Goal: Task Accomplishment & Management: Complete application form

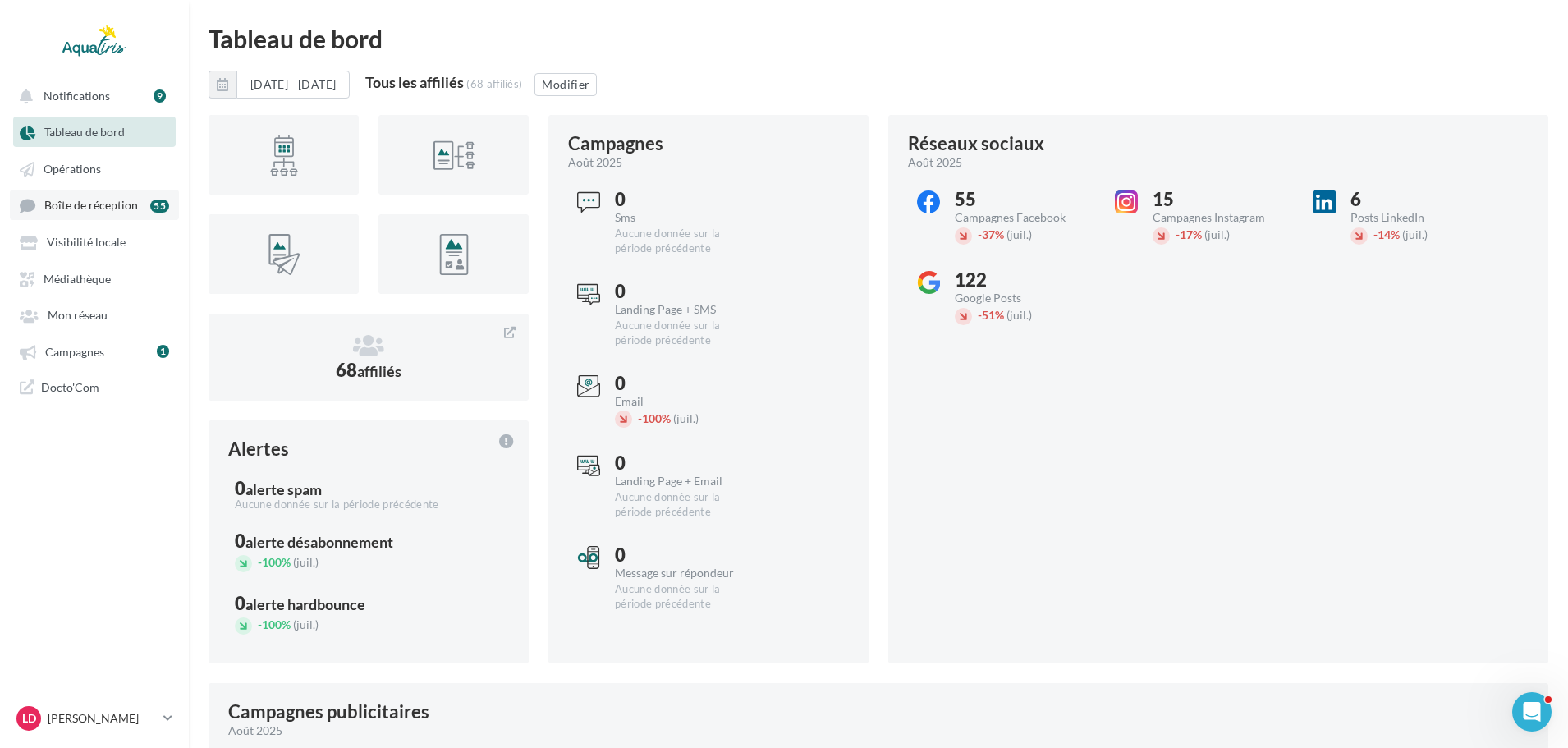
click at [106, 206] on span "Boîte de réception" at bounding box center [91, 206] width 93 height 14
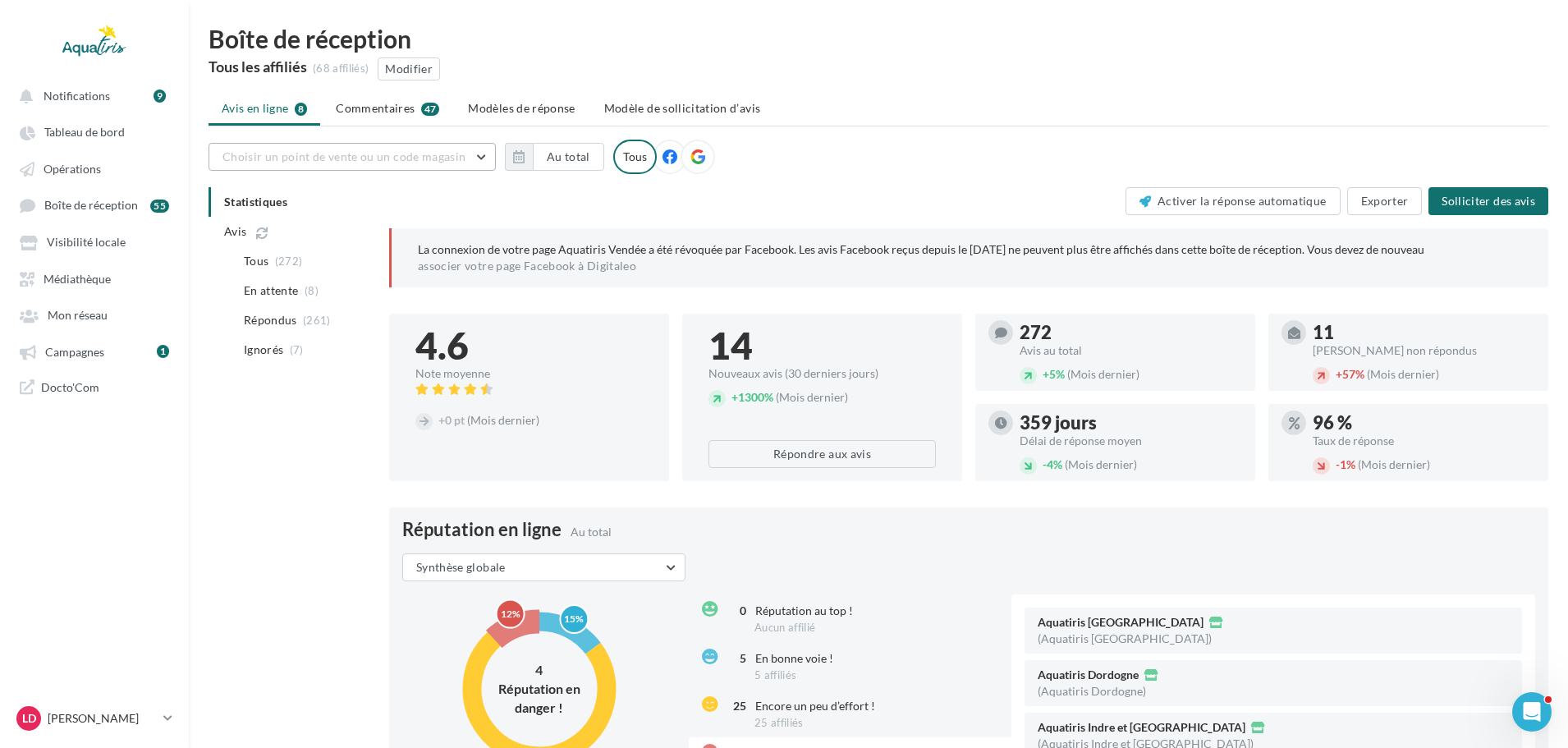
click at [373, 163] on span "Choisir un point de vente ou un code magasin" at bounding box center [344, 156] width 243 height 14
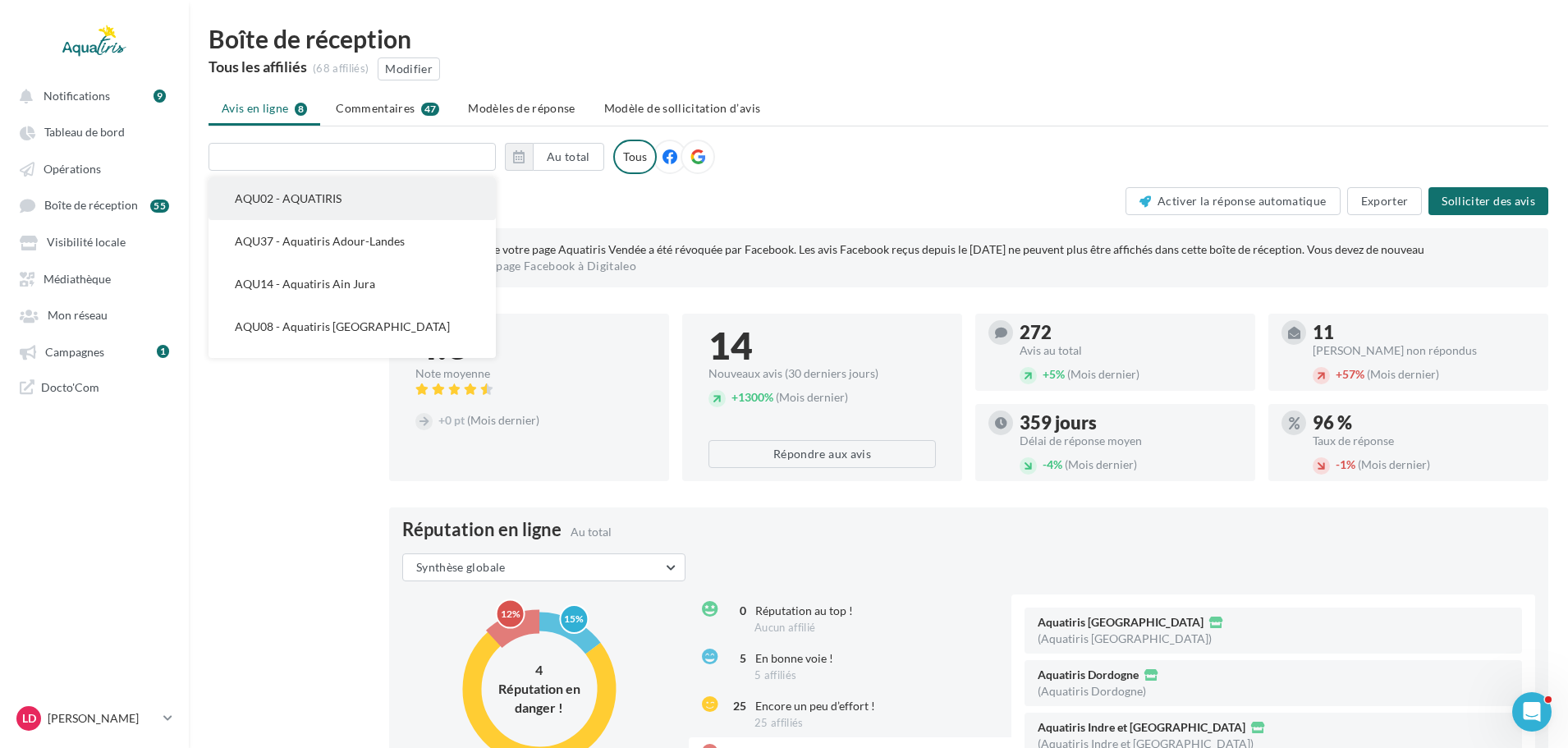
click at [355, 196] on button "AQU02 - AQUATIRIS" at bounding box center [352, 198] width 287 height 43
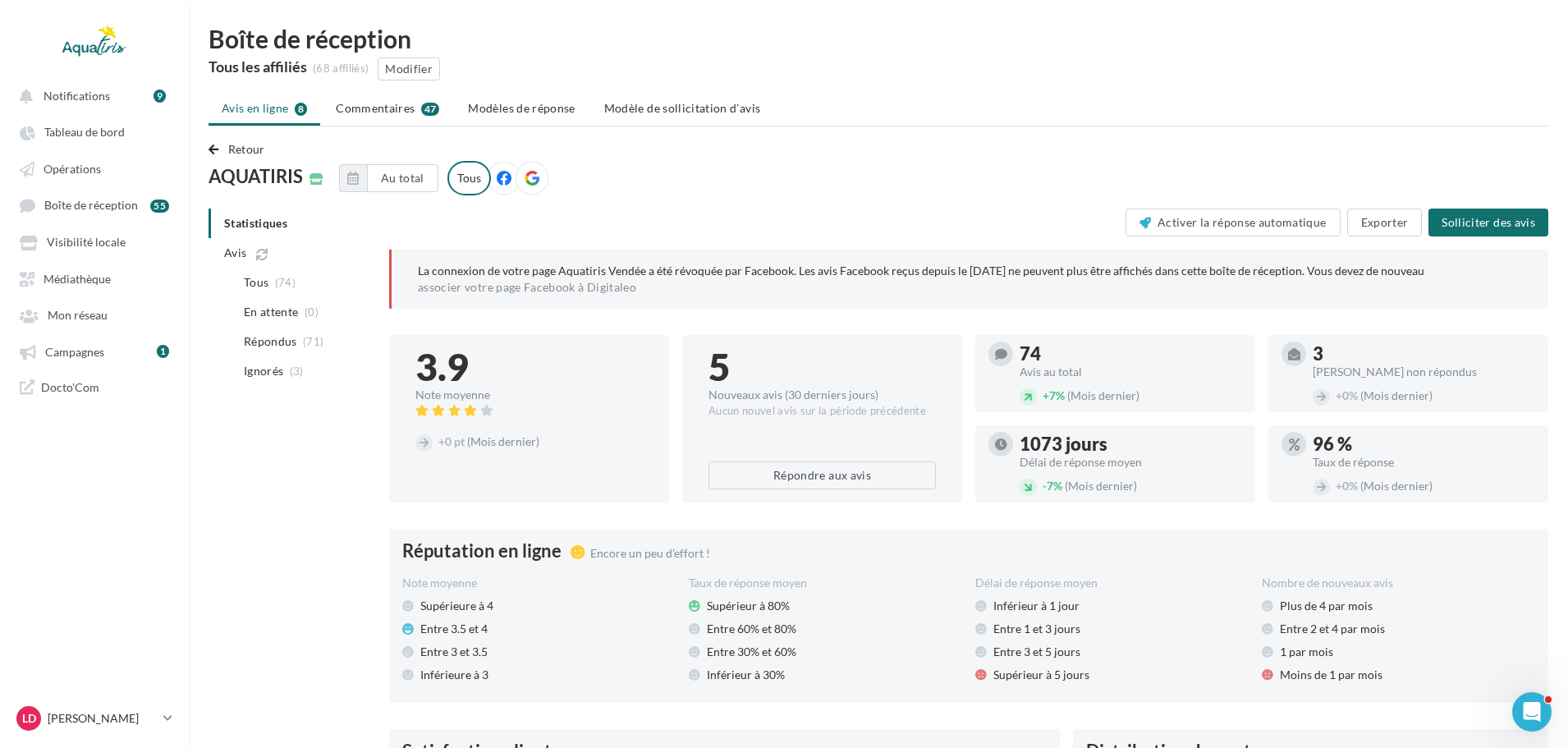
click at [524, 176] on div at bounding box center [532, 178] width 35 height 35
click at [112, 723] on p "[PERSON_NAME]" at bounding box center [102, 718] width 109 height 17
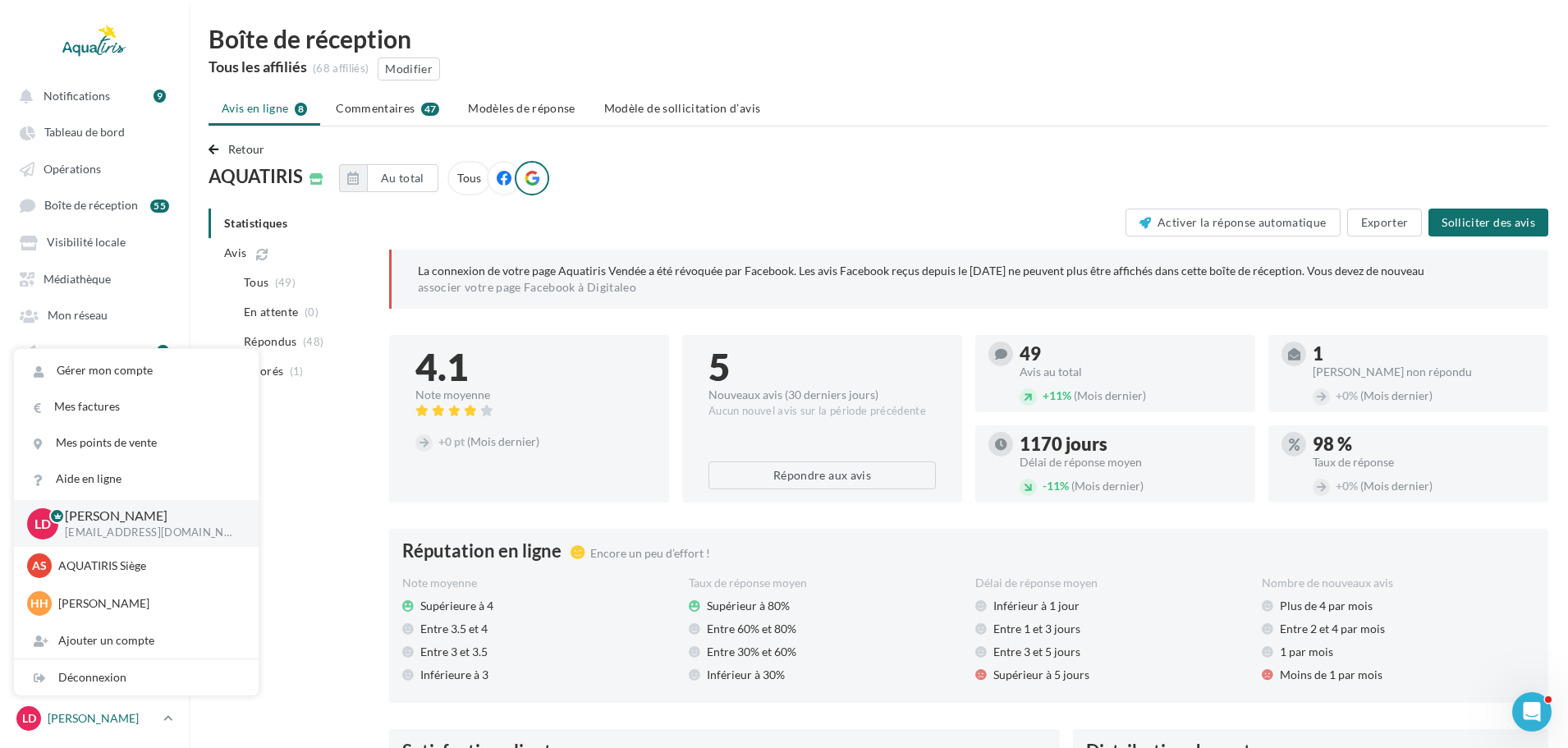
click at [112, 723] on p "[PERSON_NAME]" at bounding box center [102, 718] width 109 height 17
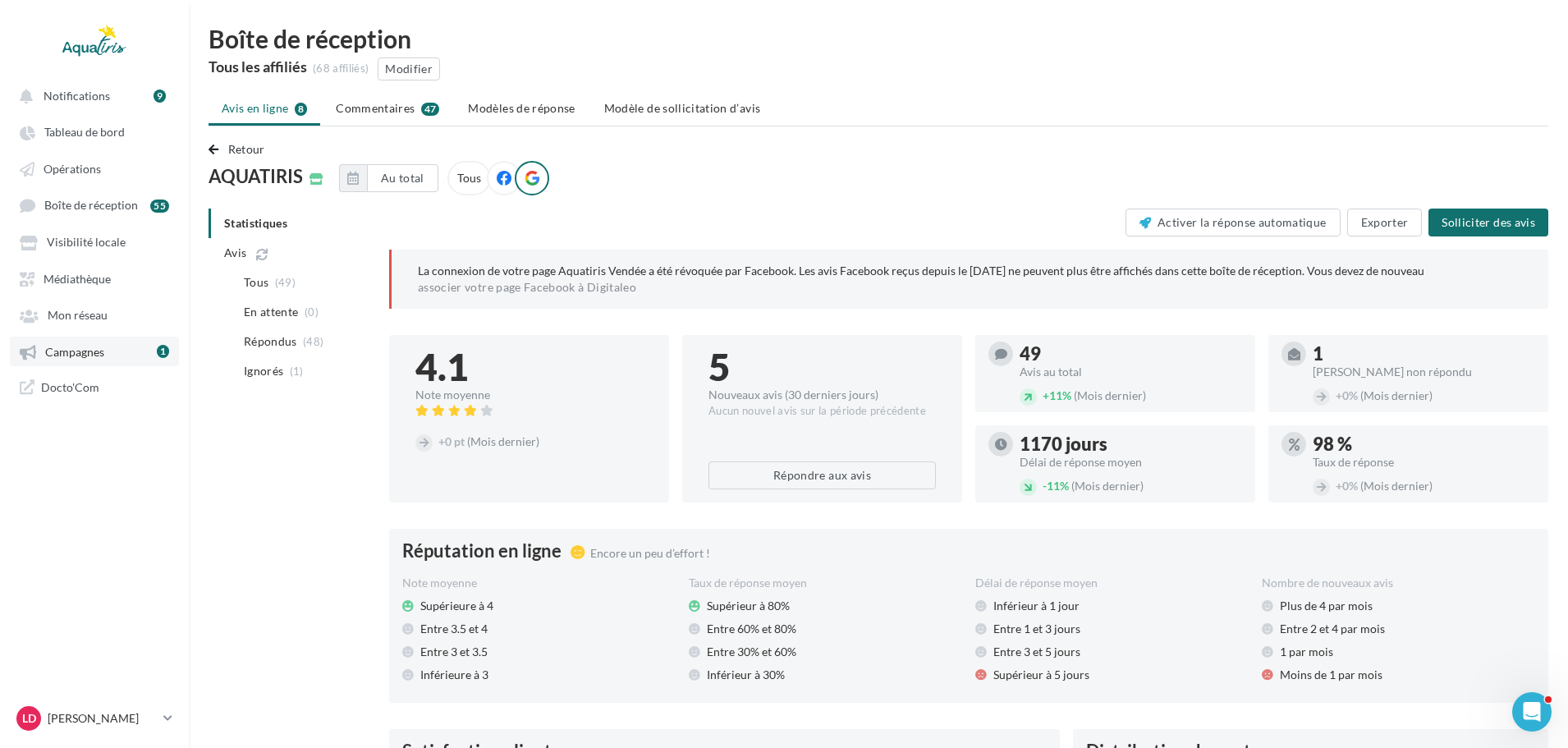
click at [75, 345] on span "Campagnes" at bounding box center [74, 352] width 59 height 14
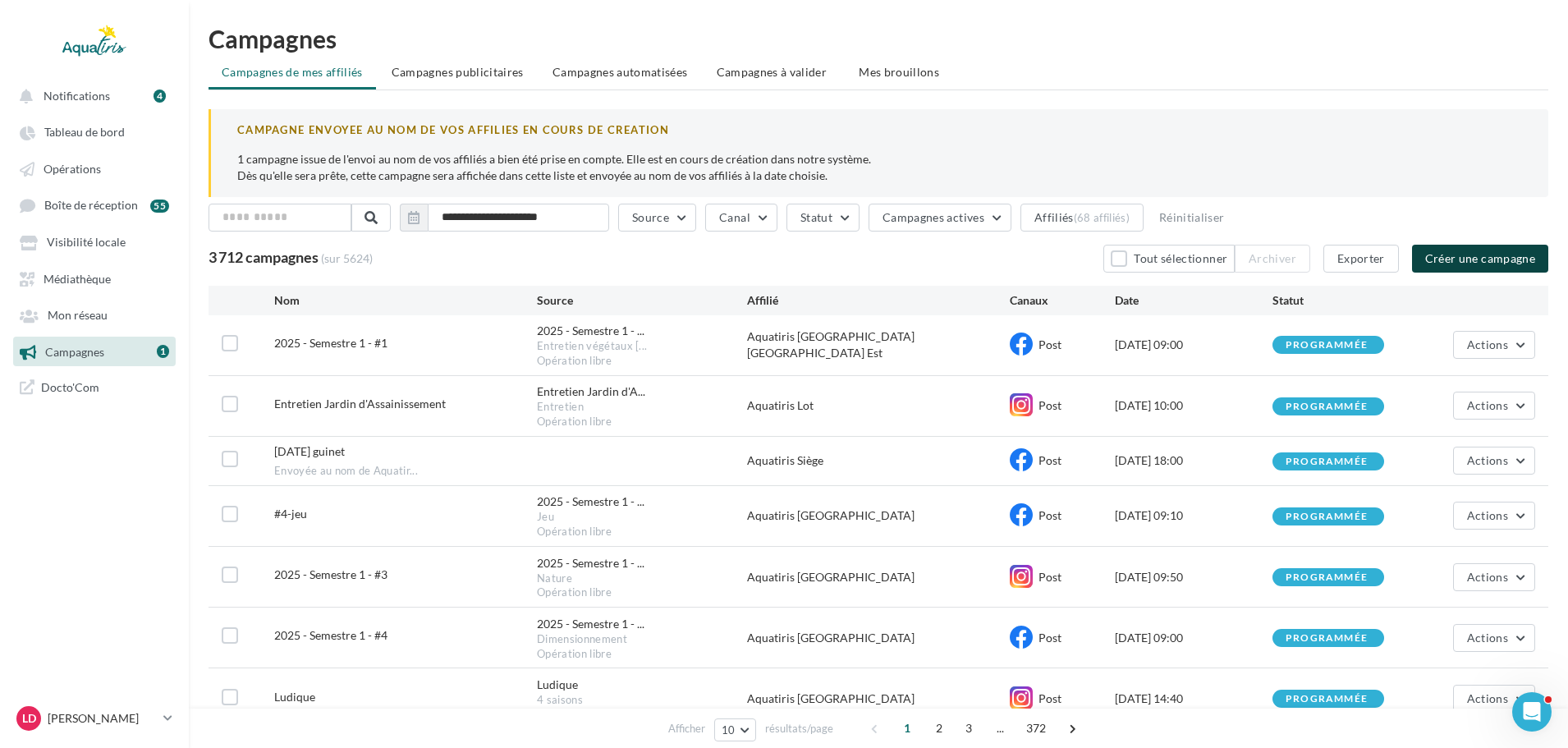
click at [1496, 248] on button "Créer une campagne" at bounding box center [1480, 258] width 136 height 28
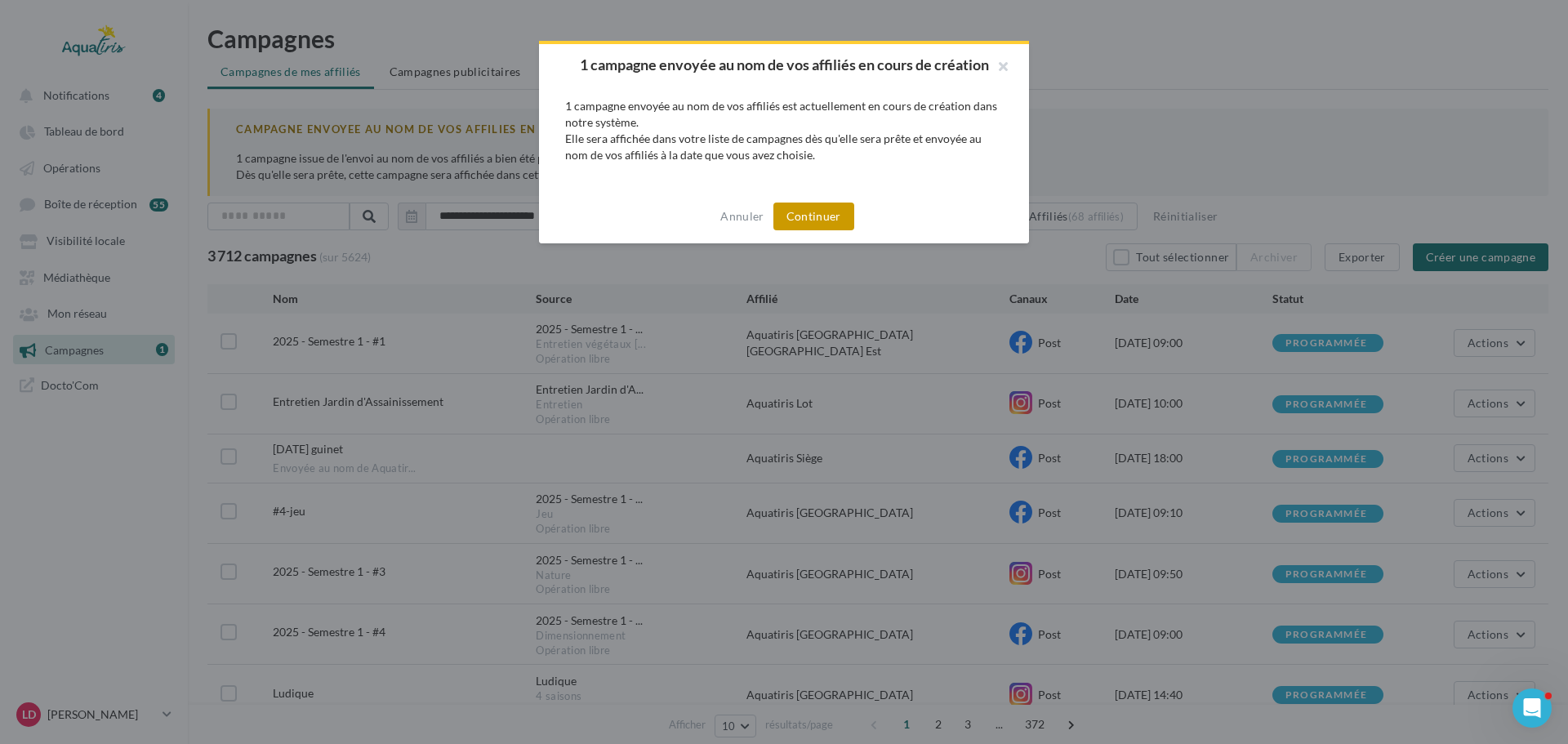
click at [801, 228] on button "Continuer" at bounding box center [814, 216] width 81 height 28
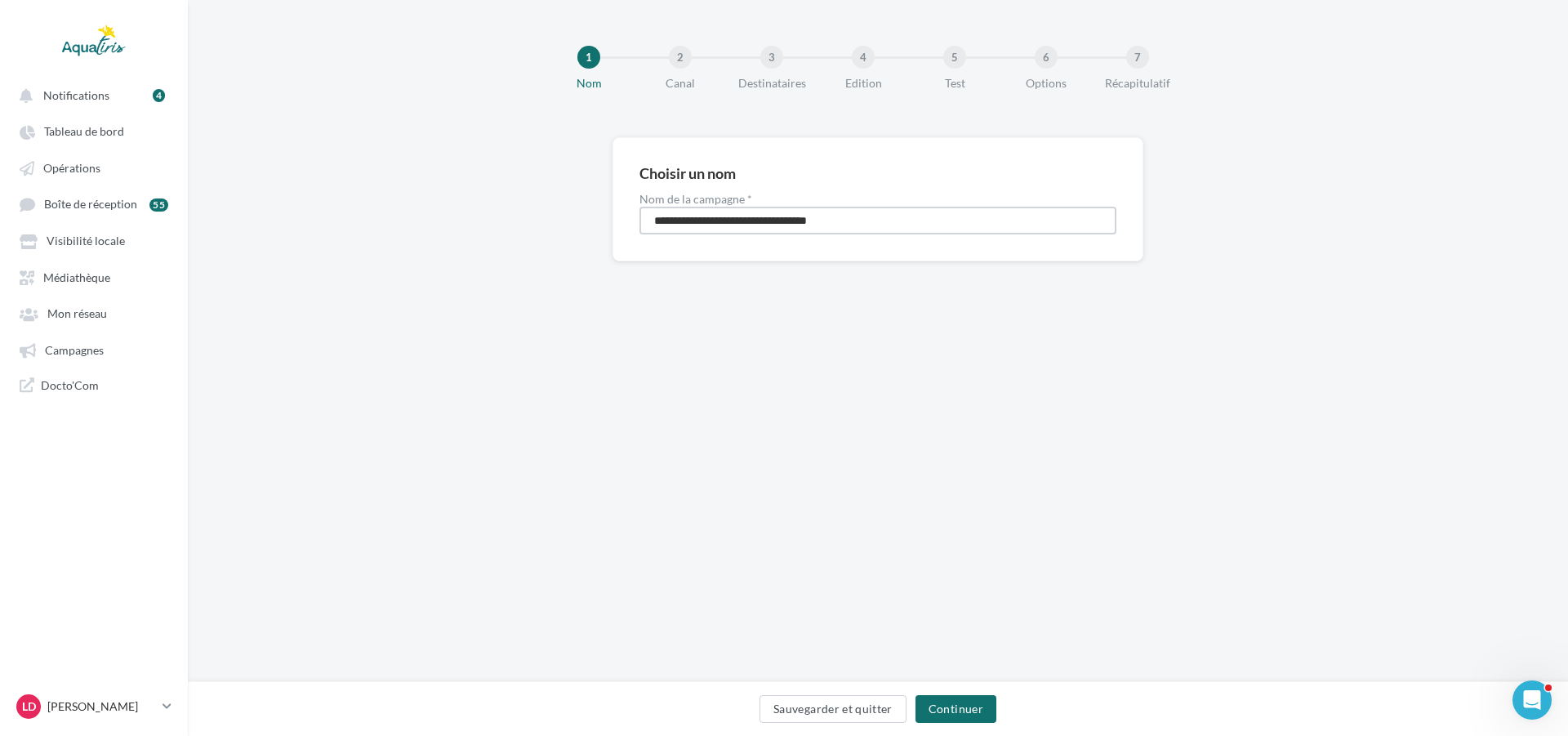
drag, startPoint x: 921, startPoint y: 223, endPoint x: 507, endPoint y: 222, distance: 414.0
click at [507, 222] on div "**********" at bounding box center [878, 226] width 1380 height 176
type input "*"
type input "**********"
click at [982, 702] on button "Continuer" at bounding box center [956, 709] width 81 height 28
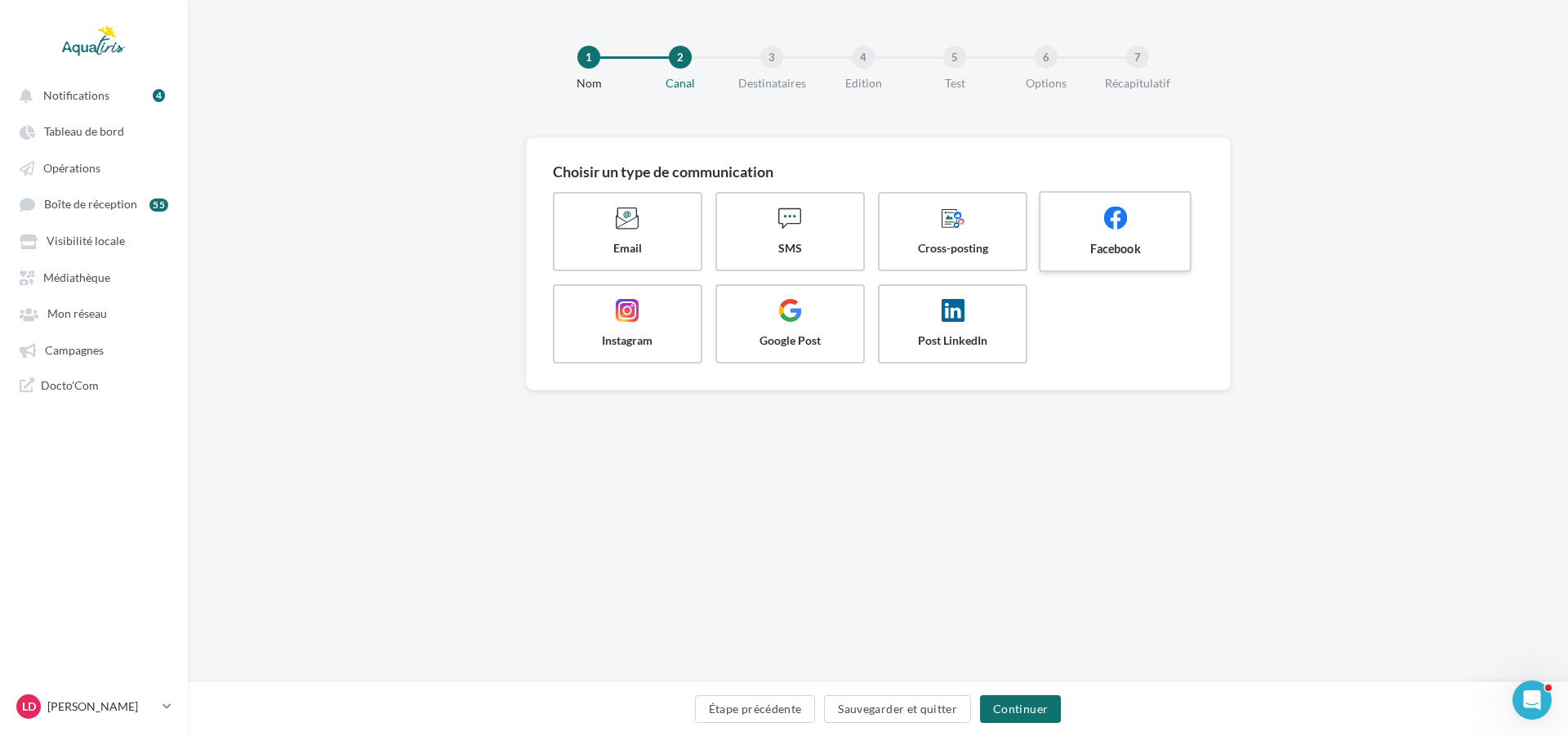
click at [1114, 246] on span "Facebook" at bounding box center [1116, 248] width 123 height 17
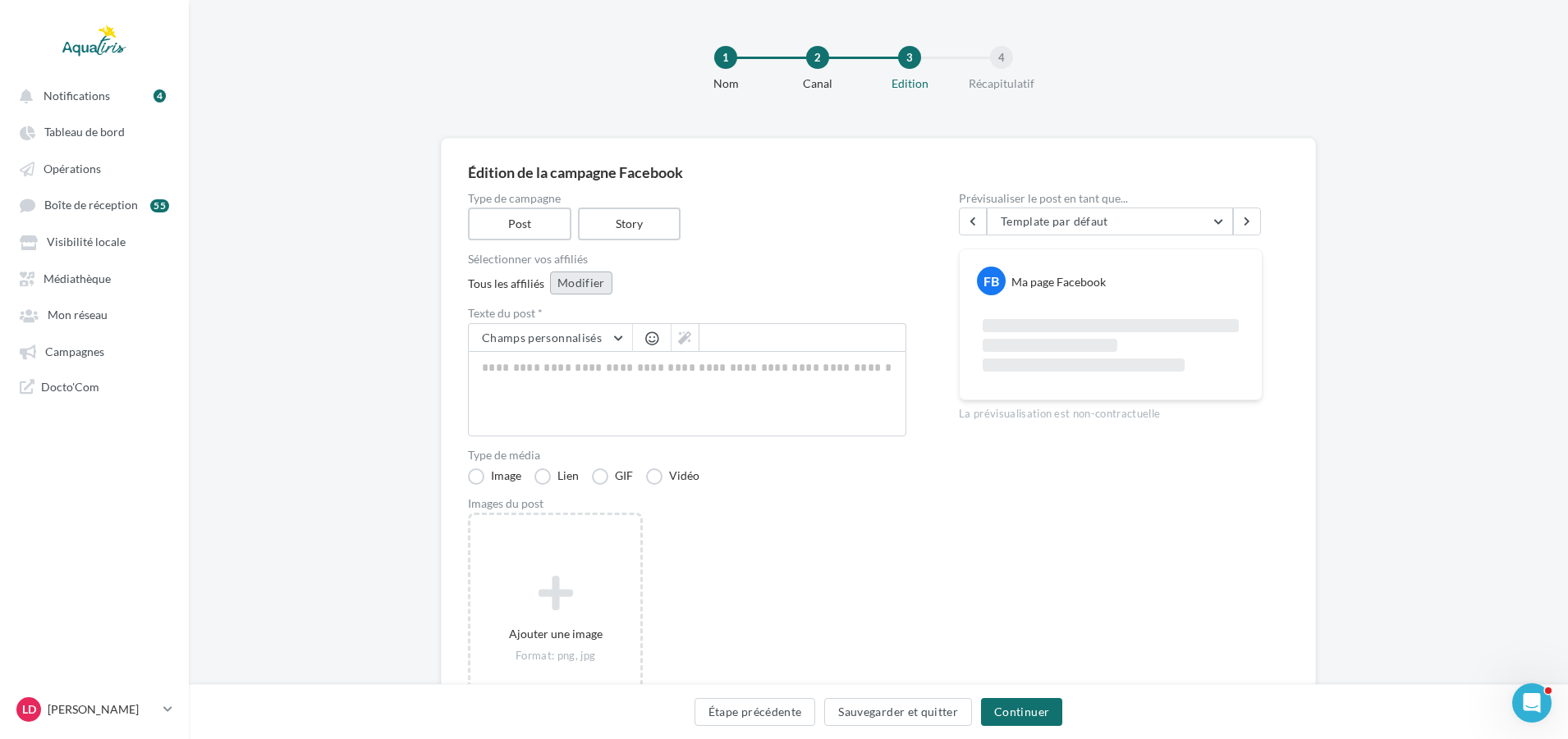
click at [574, 272] on button "Modifier" at bounding box center [581, 283] width 63 height 23
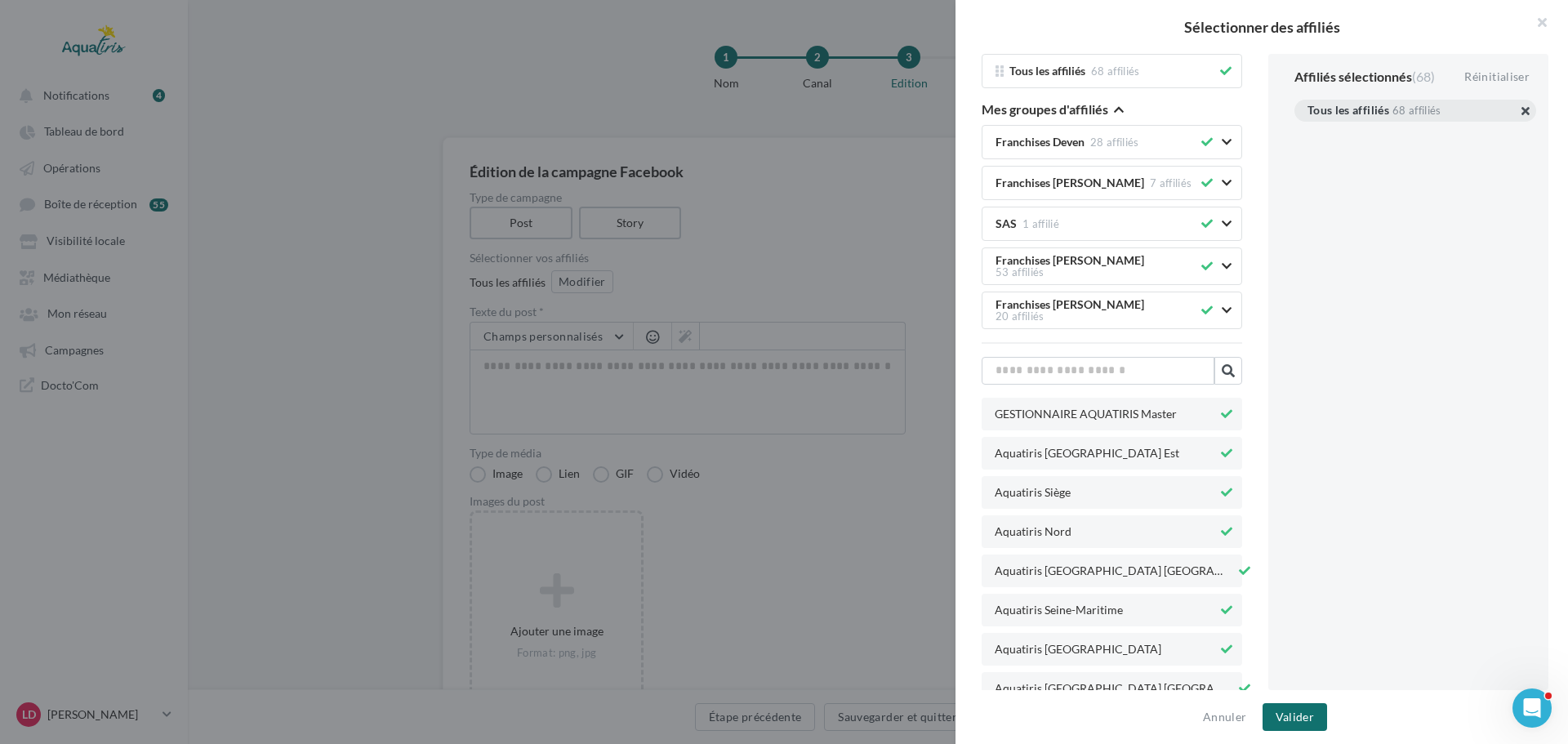
click at [1308, 130] on button "button" at bounding box center [1308, 130] width 0 height 0
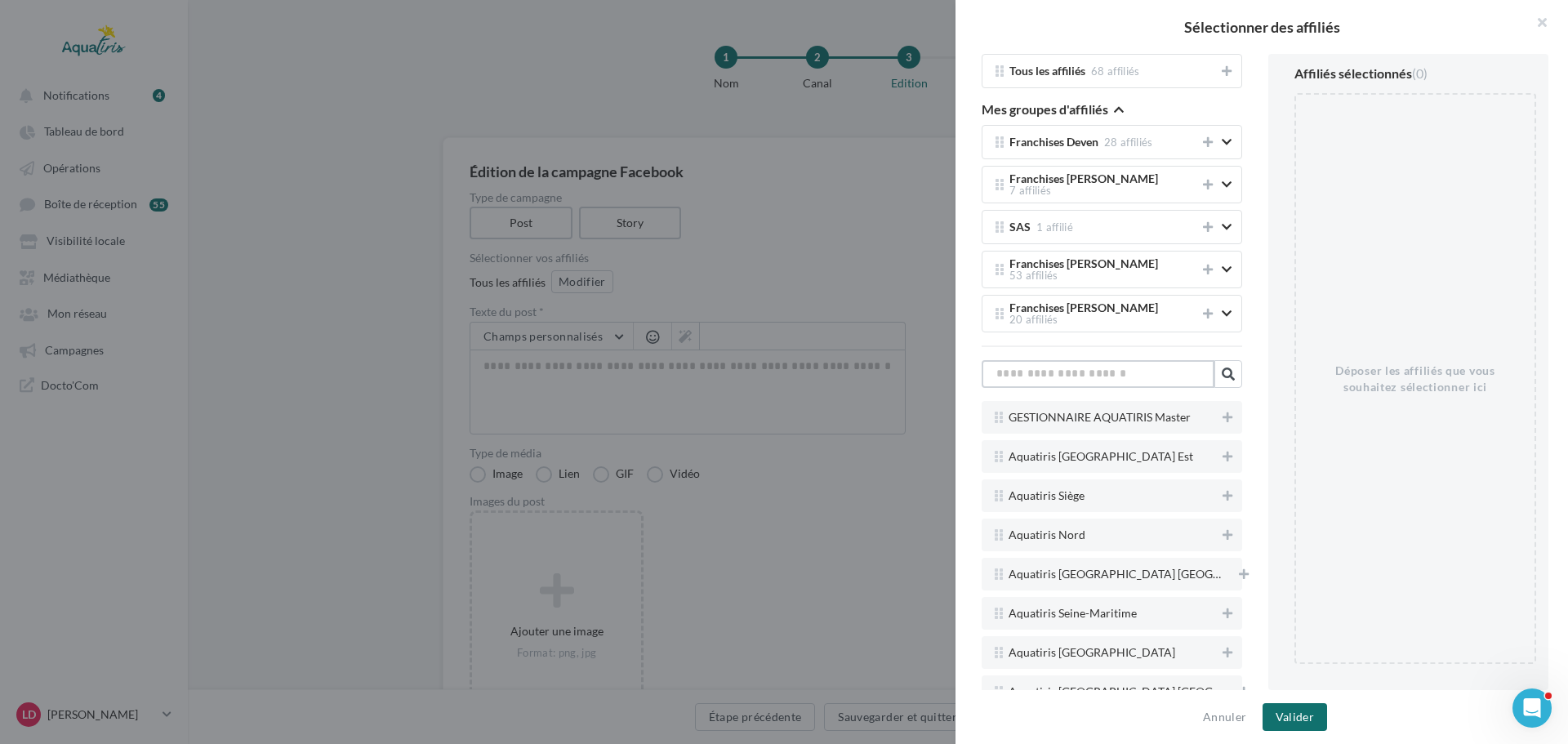
click at [1156, 374] on input "text" at bounding box center [1097, 373] width 232 height 28
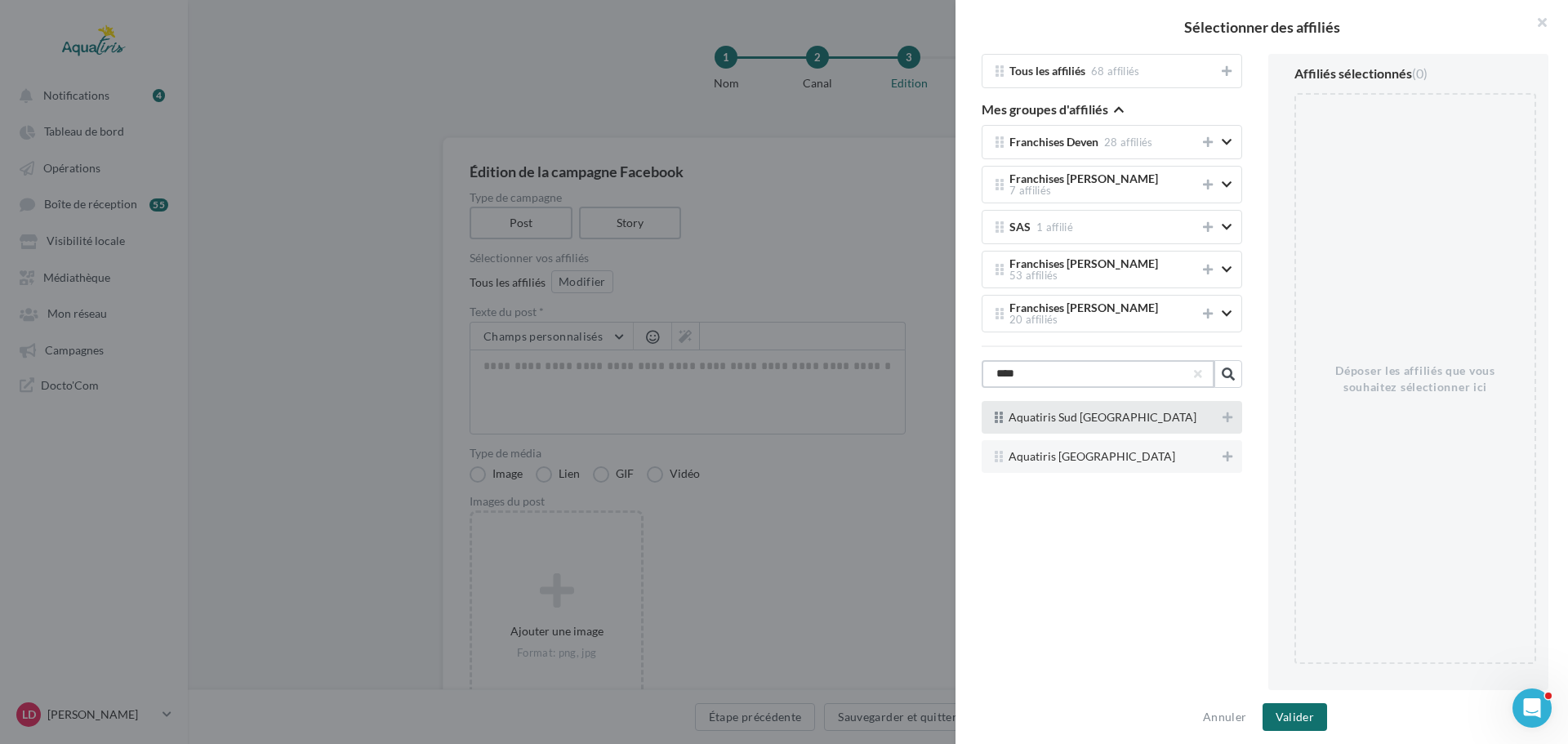
type input "****"
click at [1133, 411] on span "Aquatiris Sud Gironde" at bounding box center [1112, 417] width 208 height 12
click at [1223, 411] on icon at bounding box center [1228, 417] width 10 height 12
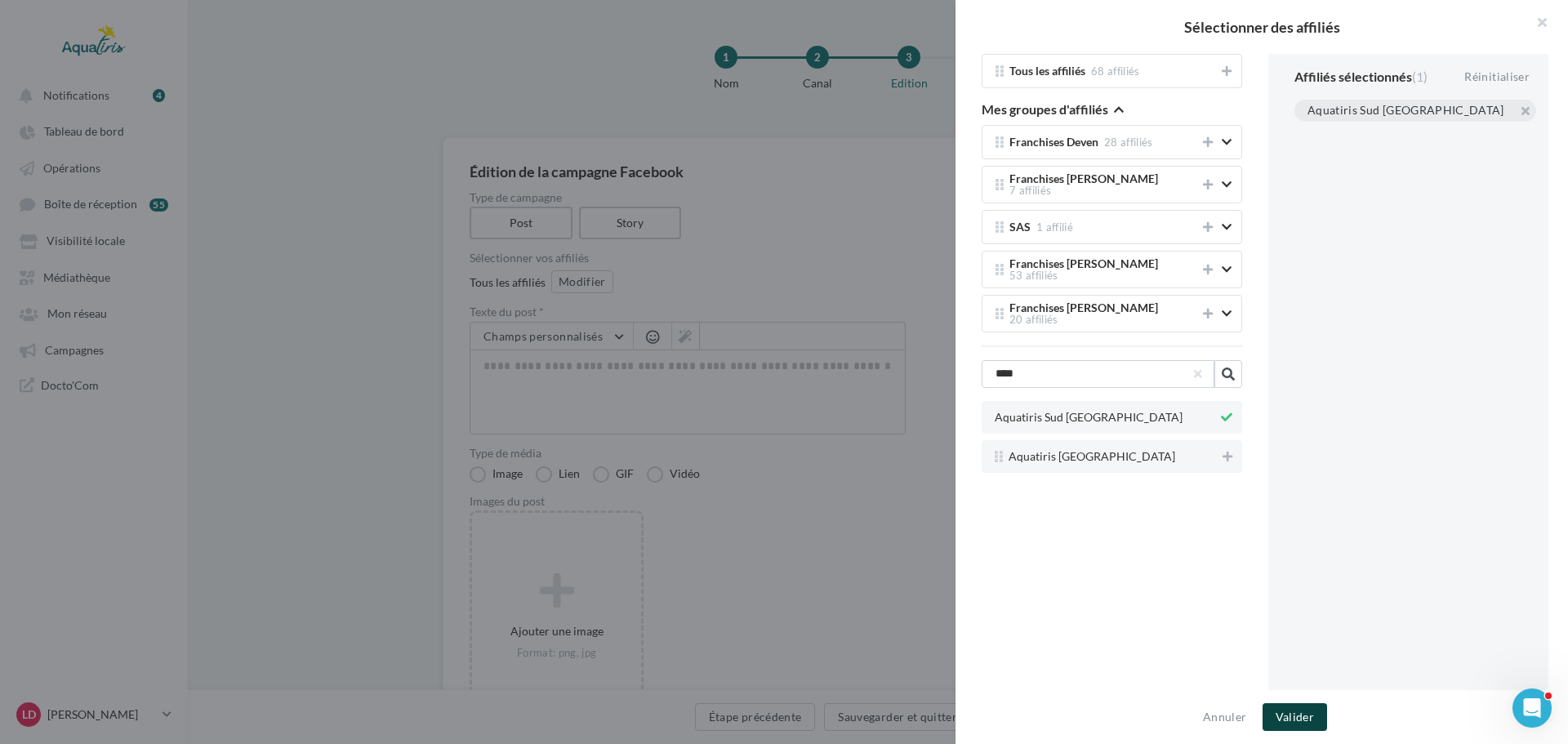
click at [1315, 724] on button "Valider" at bounding box center [1294, 716] width 64 height 28
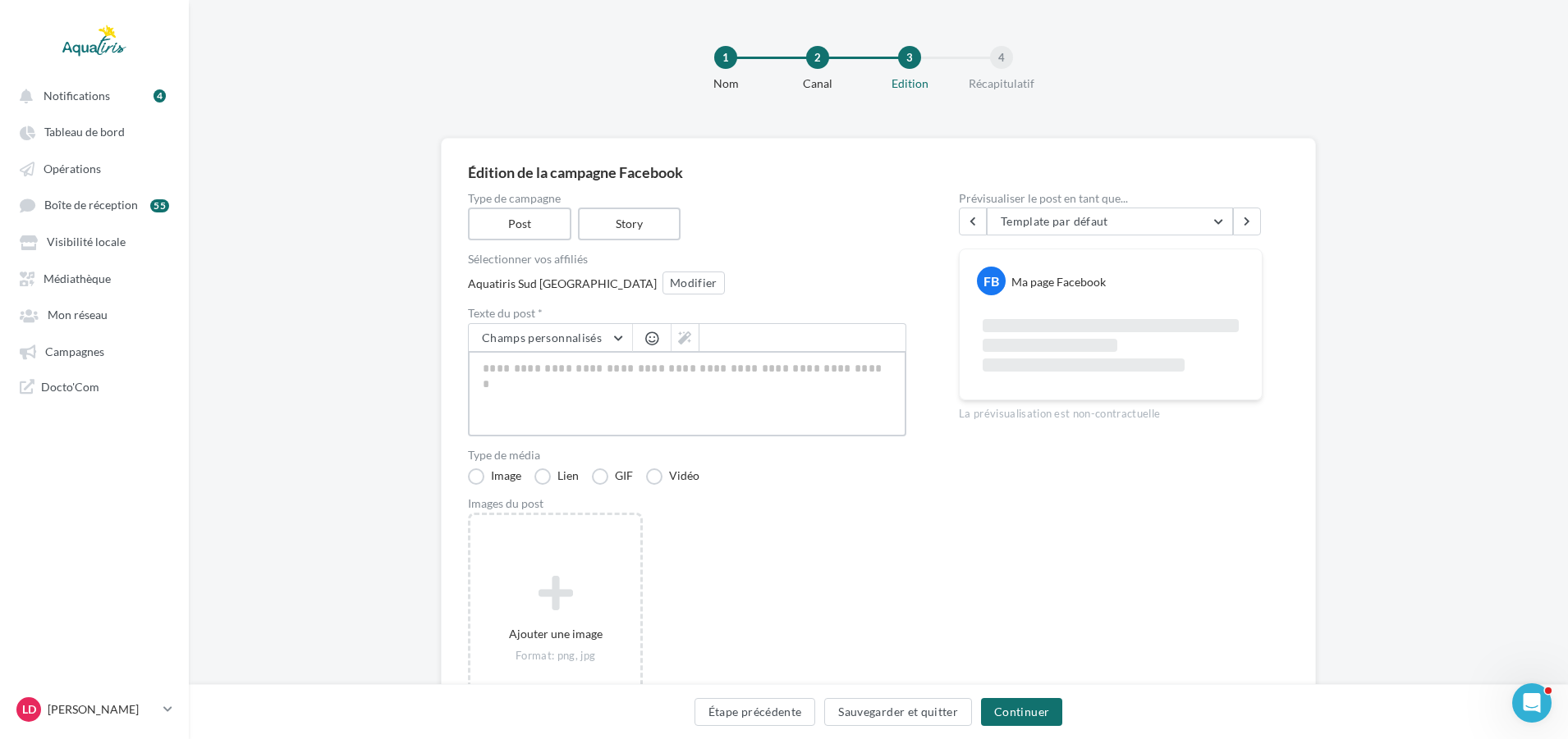
click at [532, 389] on textarea at bounding box center [687, 394] width 438 height 85
paste textarea "**********"
type textarea "**********"
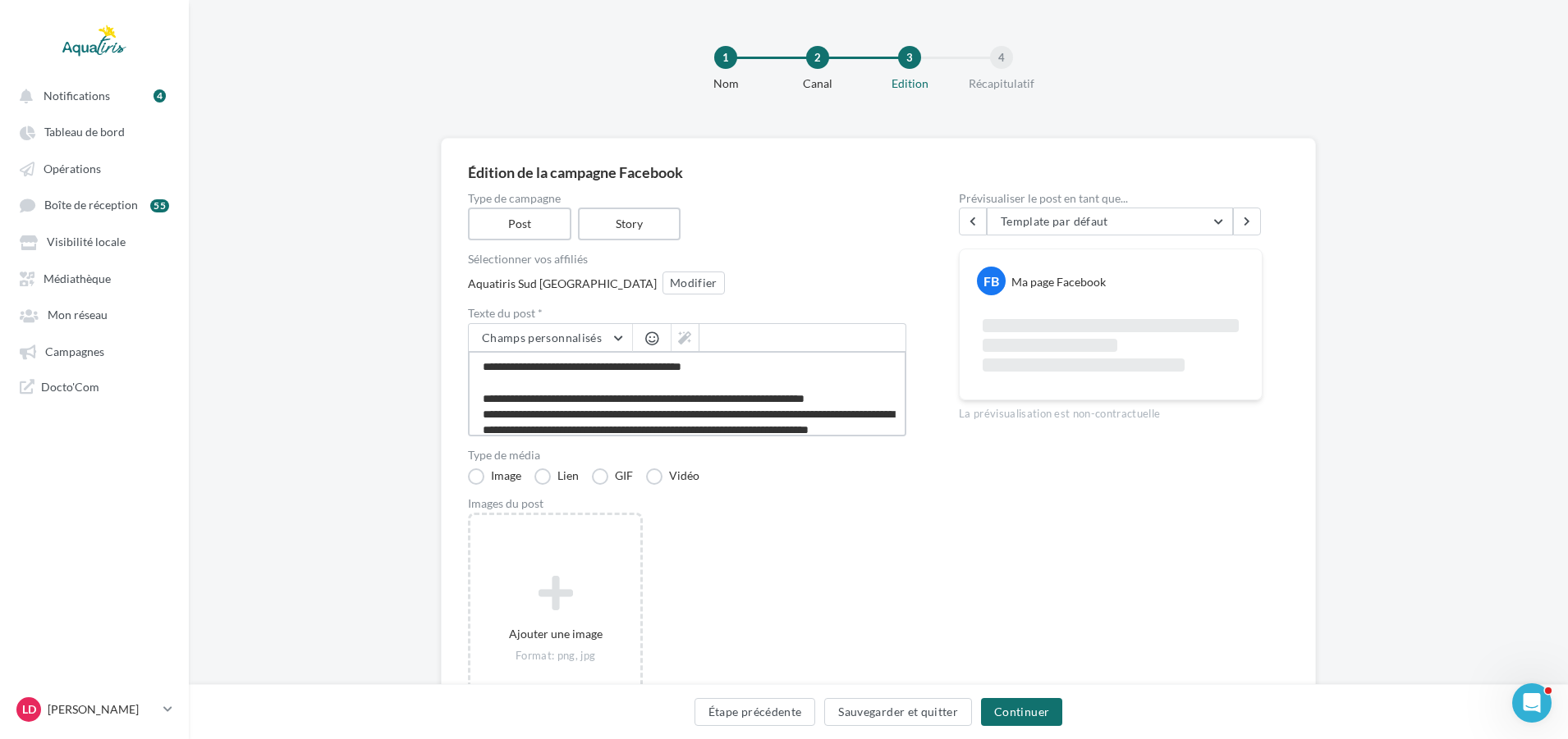
scroll to position [120, 0]
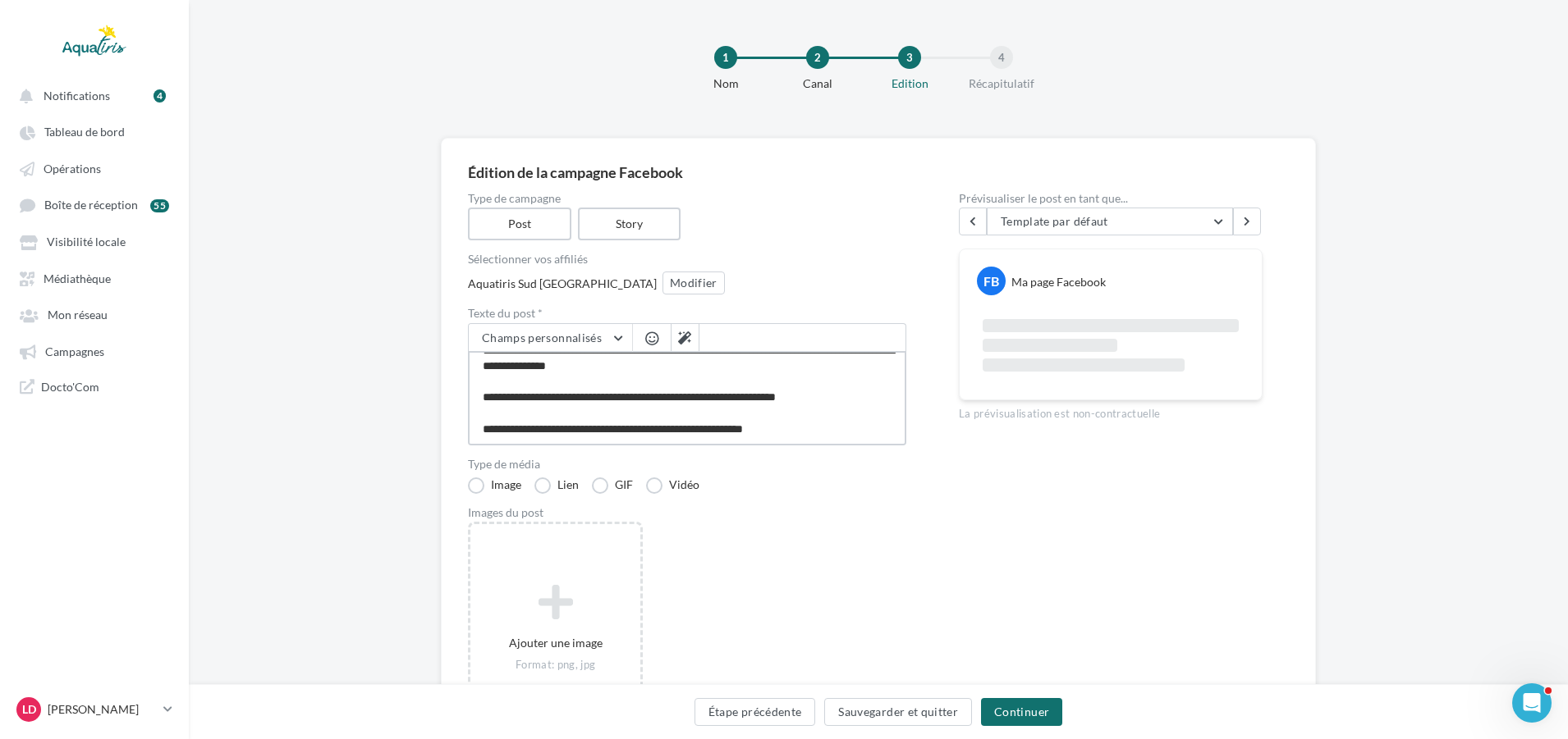
type textarea "**********"
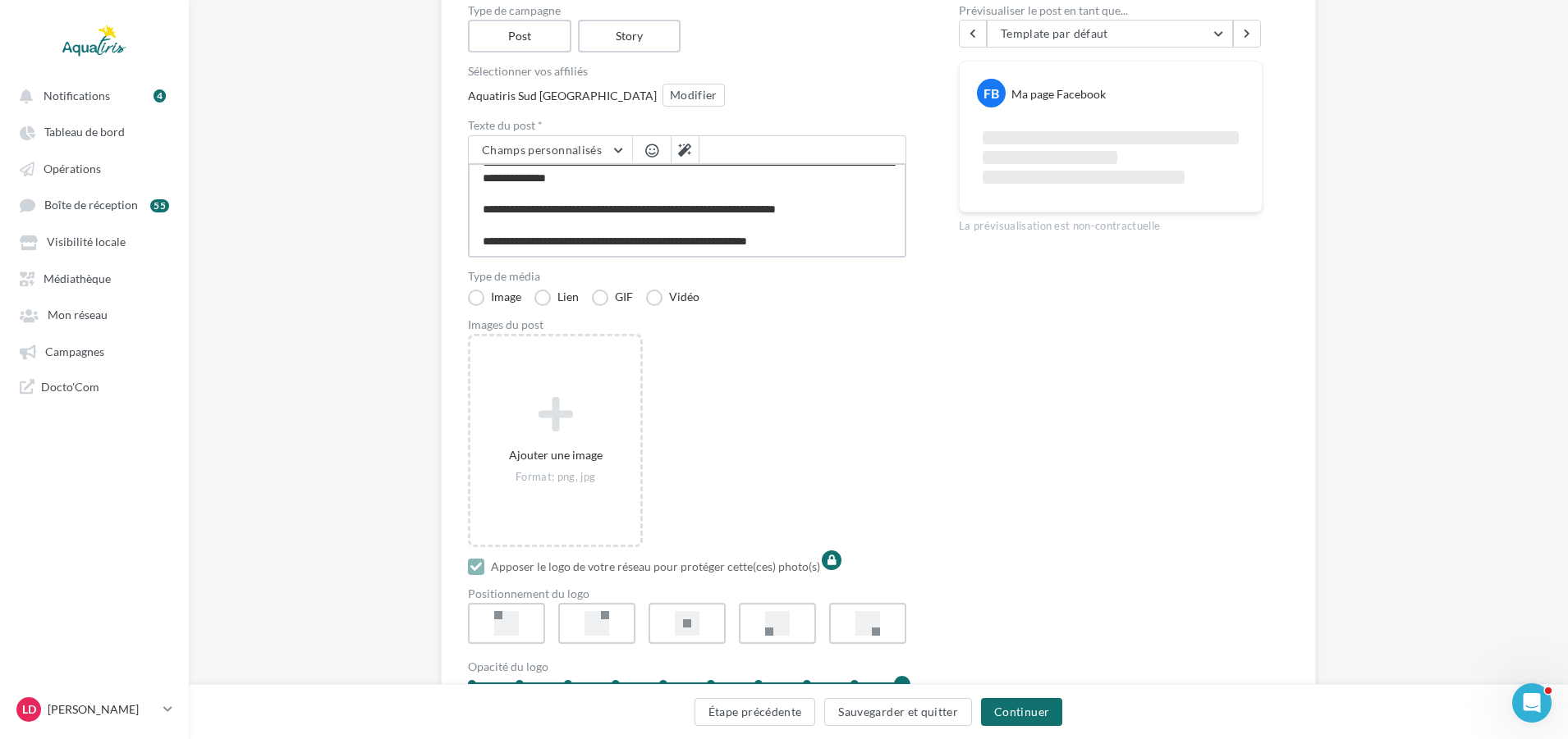
scroll to position [246, 0]
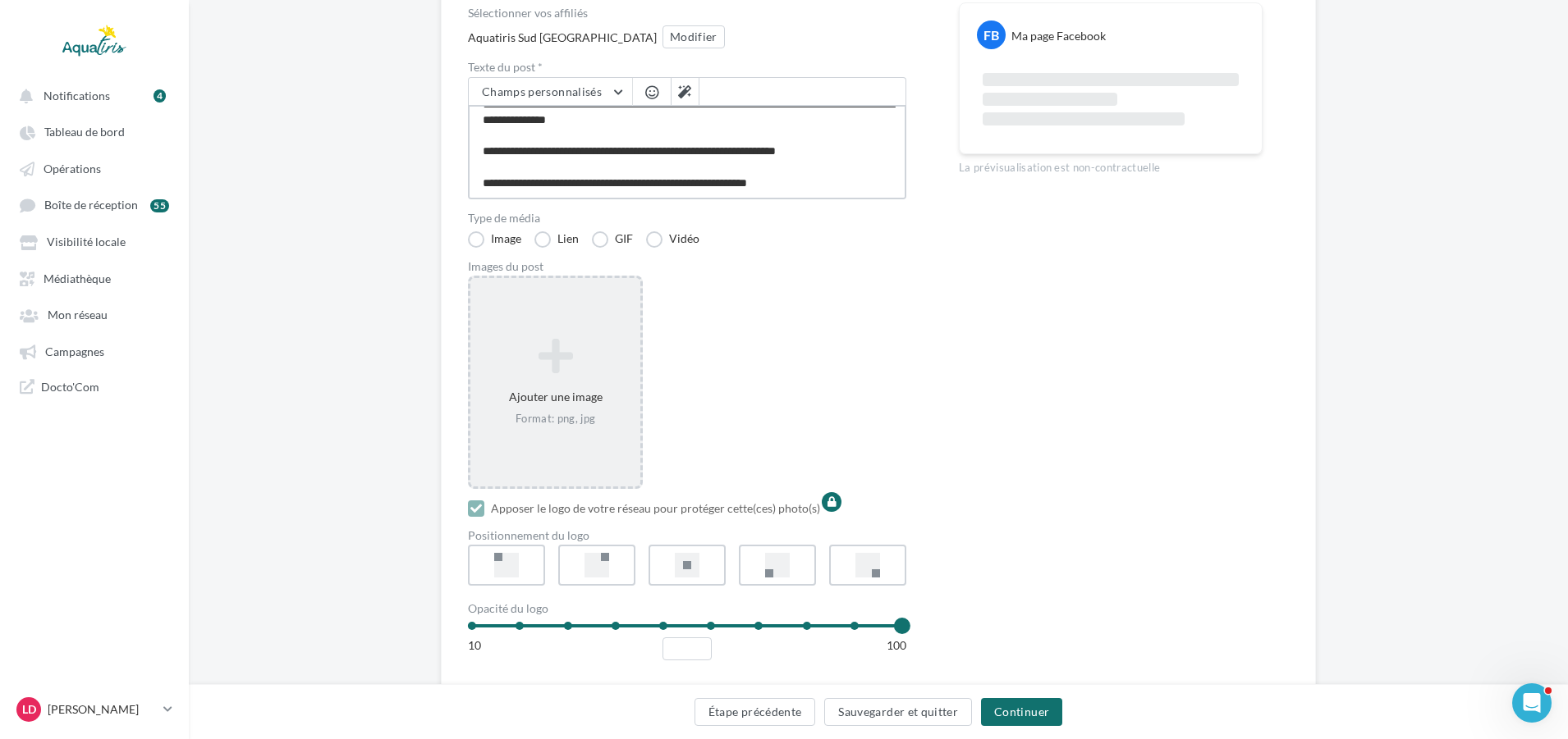
type textarea "**********"
click at [594, 370] on icon at bounding box center [555, 357] width 157 height 40
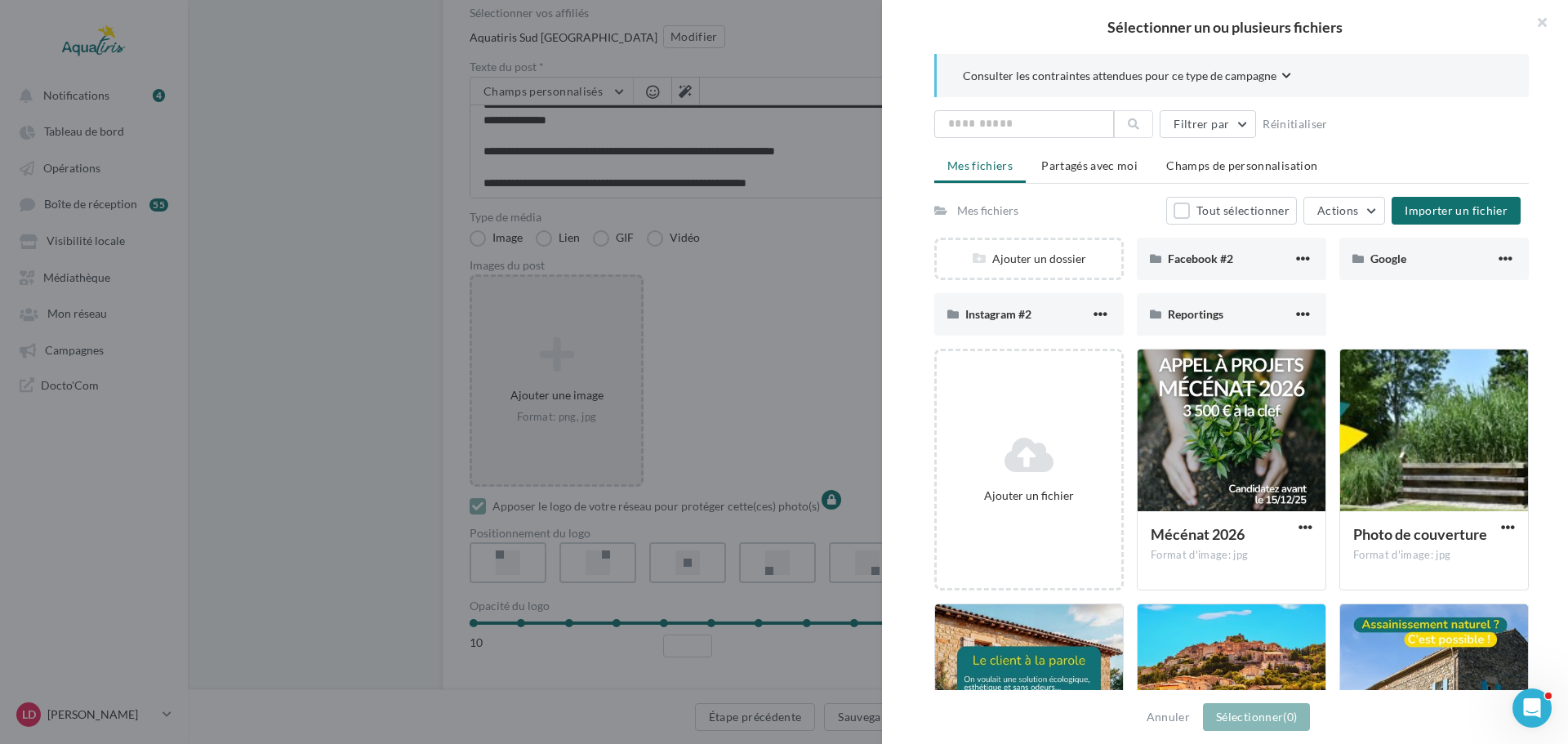
click at [1508, 195] on div "Mes fichiers Partagés avec moi Champs de personnalisation Mes fichiers Tout sél…" at bounding box center [1232, 505] width 595 height 707
click at [1503, 202] on button "Importer un fichier" at bounding box center [1456, 210] width 130 height 28
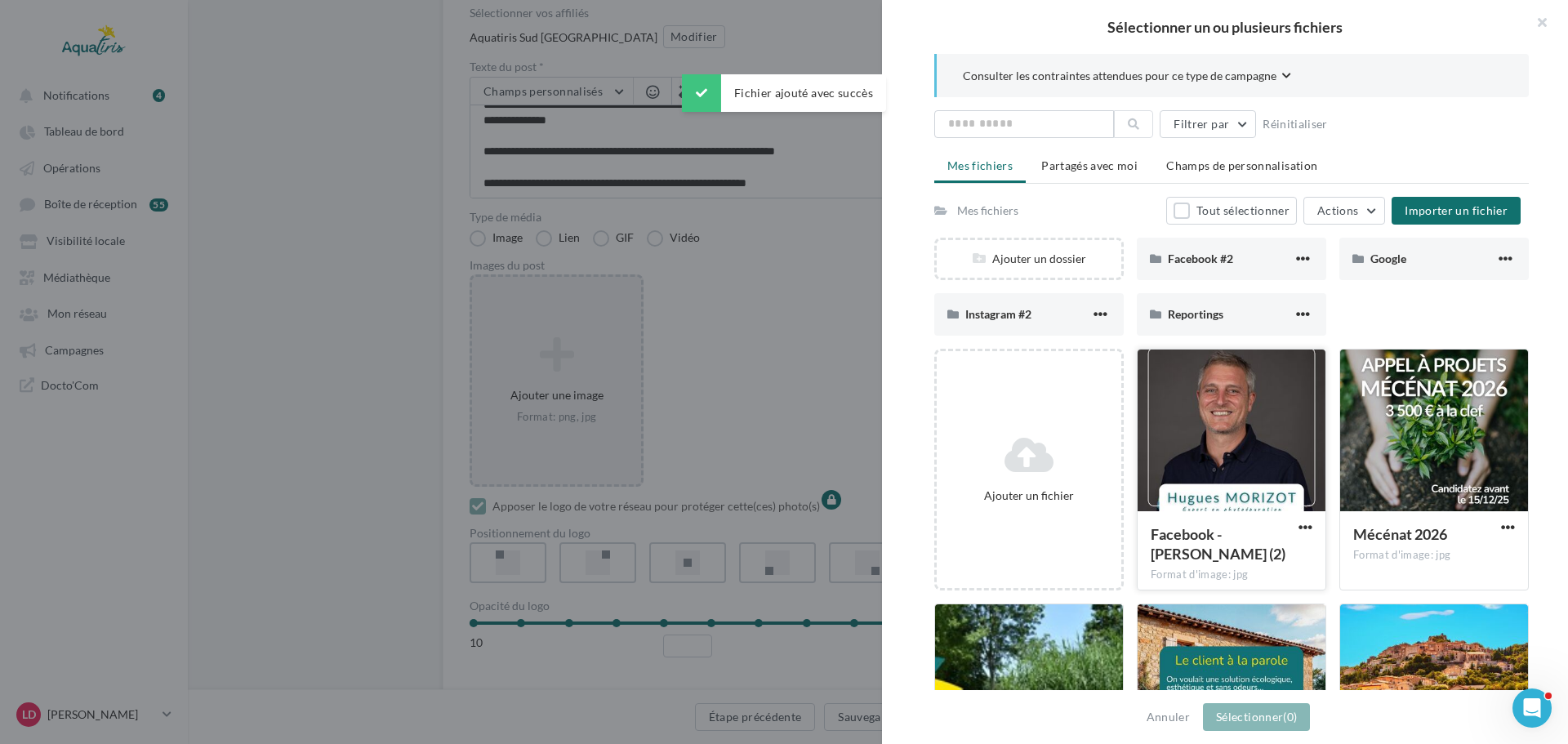
click at [1239, 433] on div at bounding box center [1232, 431] width 188 height 163
click at [1245, 707] on button "Sélectionner (1)" at bounding box center [1257, 716] width 107 height 28
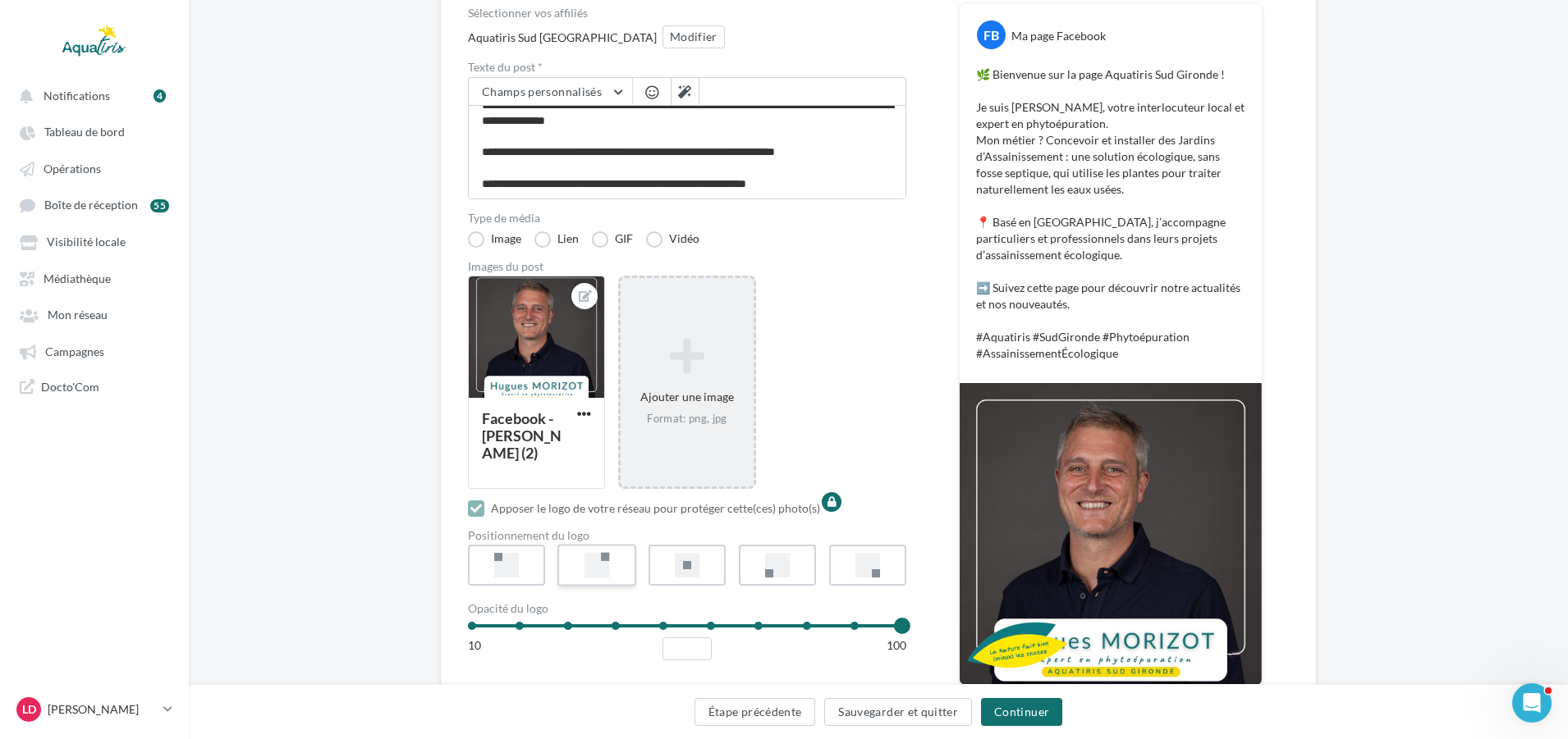
click at [594, 570] on div at bounding box center [597, 566] width 26 height 26
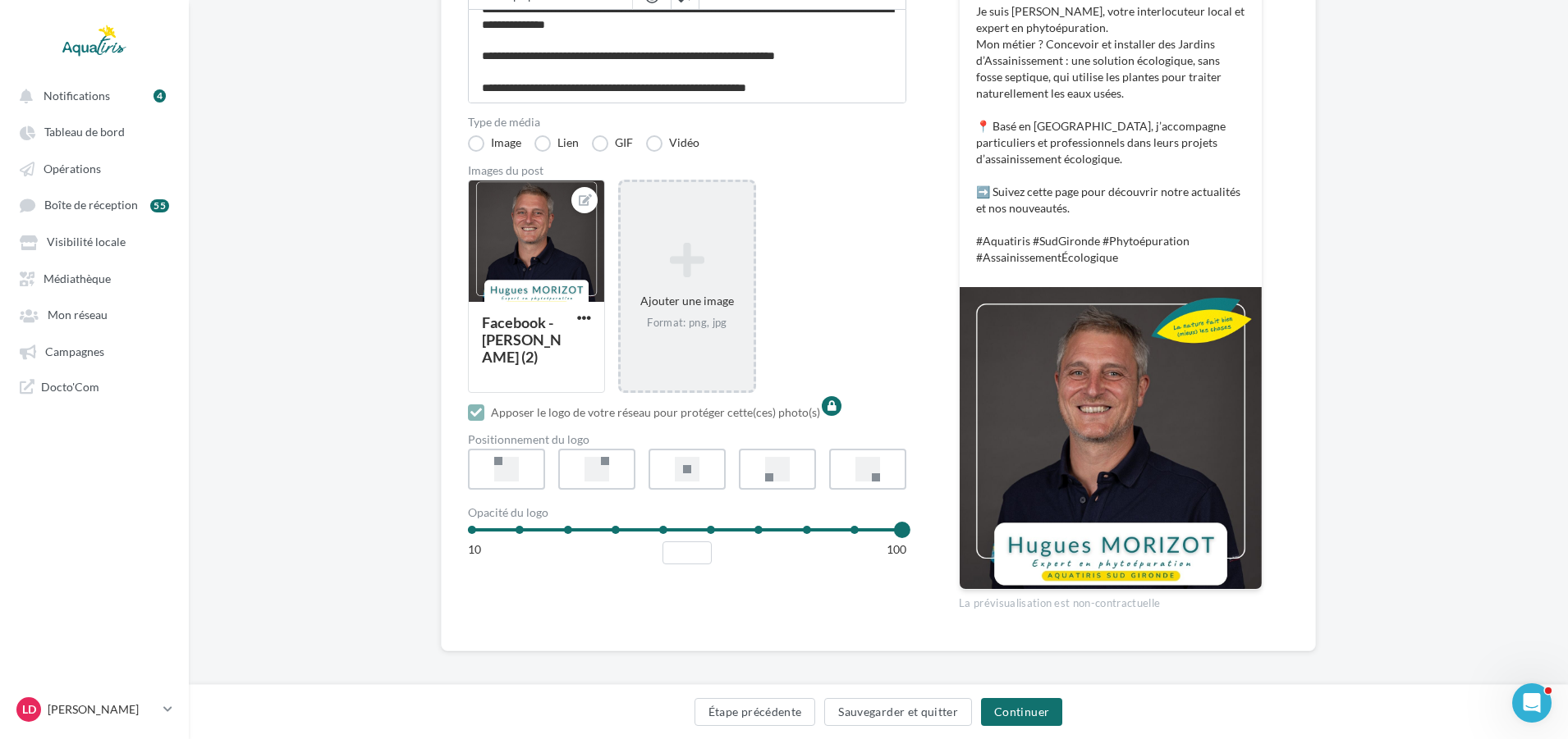
scroll to position [352, 0]
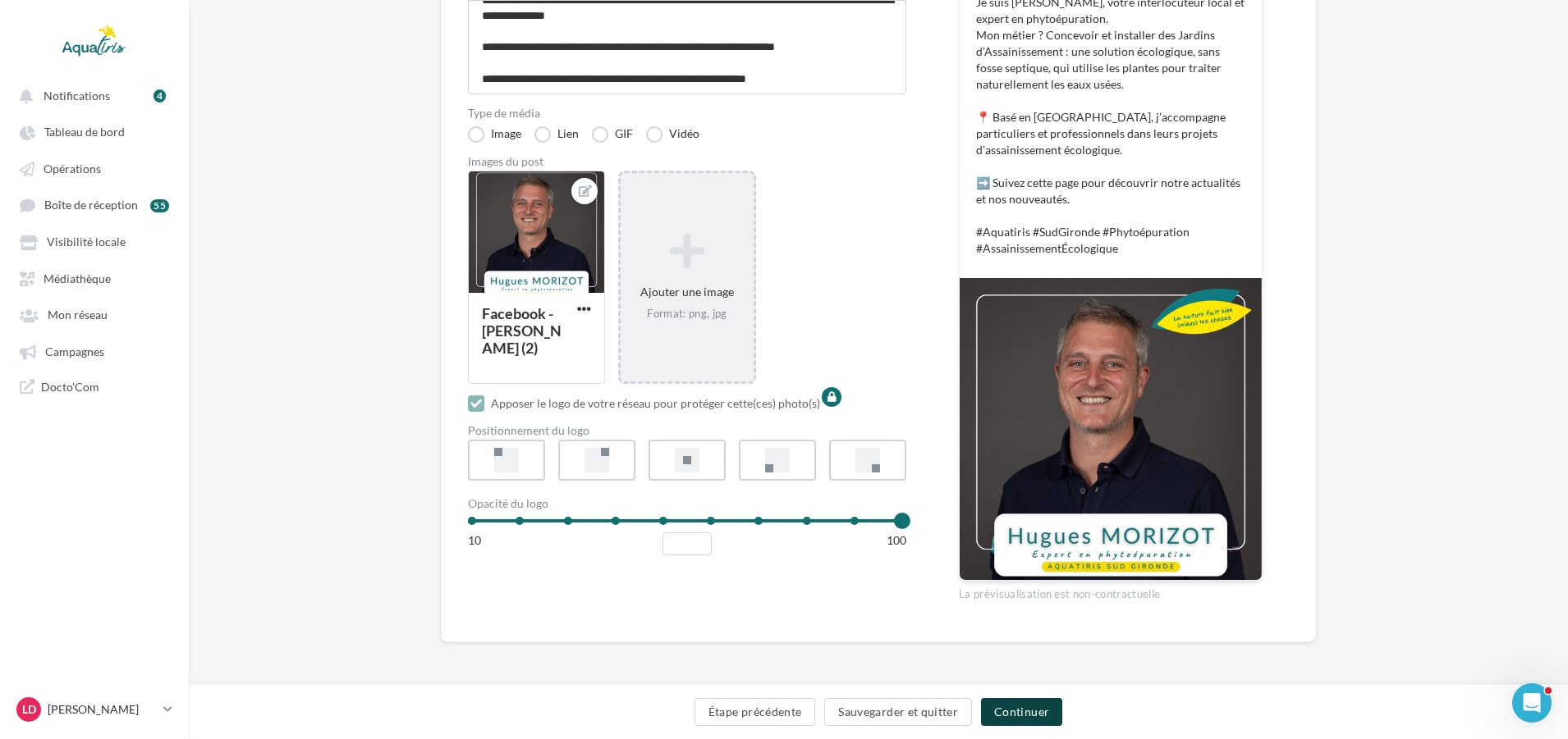
click at [1023, 706] on button "Continuer" at bounding box center [1021, 712] width 81 height 28
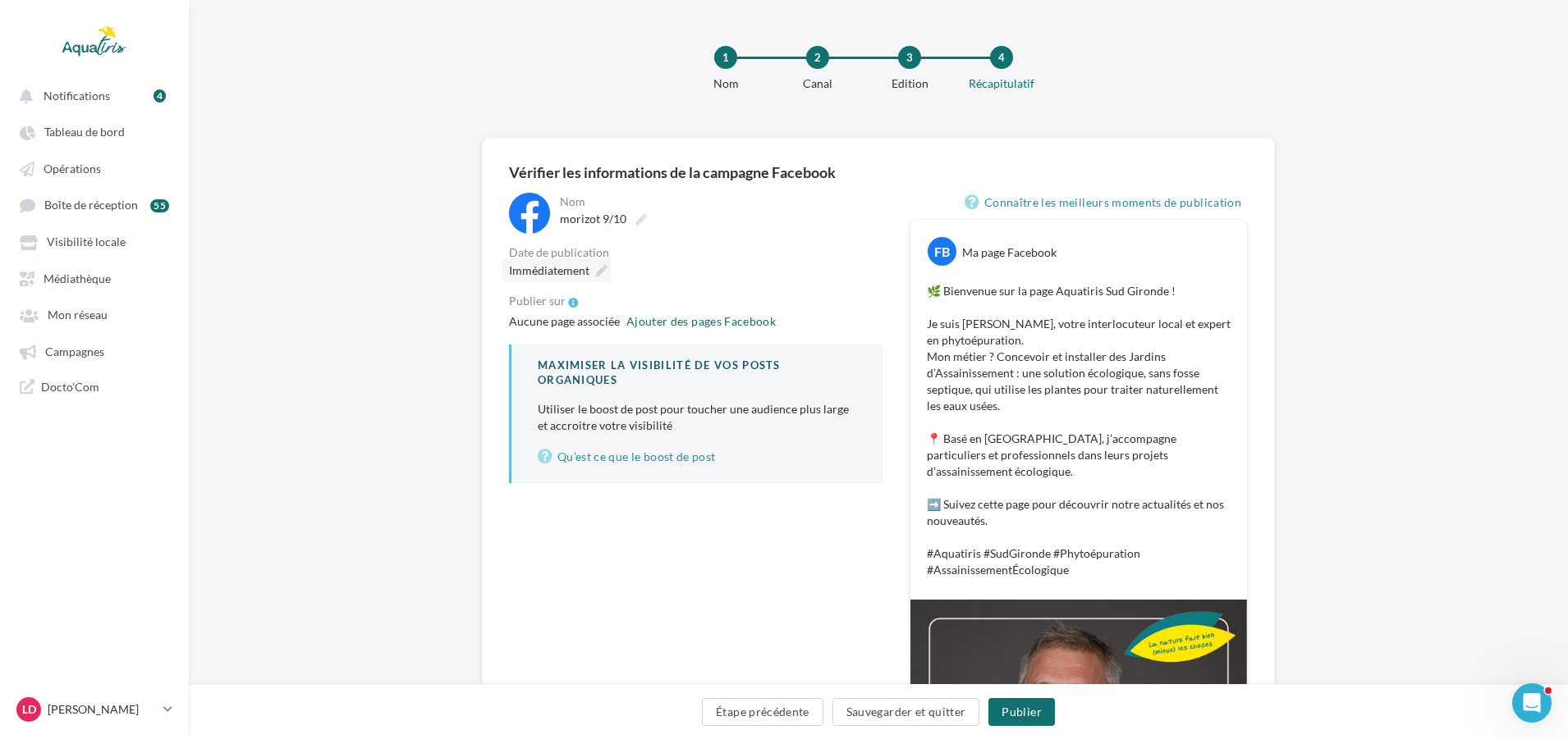
click at [588, 275] on div "Immédiatement" at bounding box center [556, 270] width 108 height 24
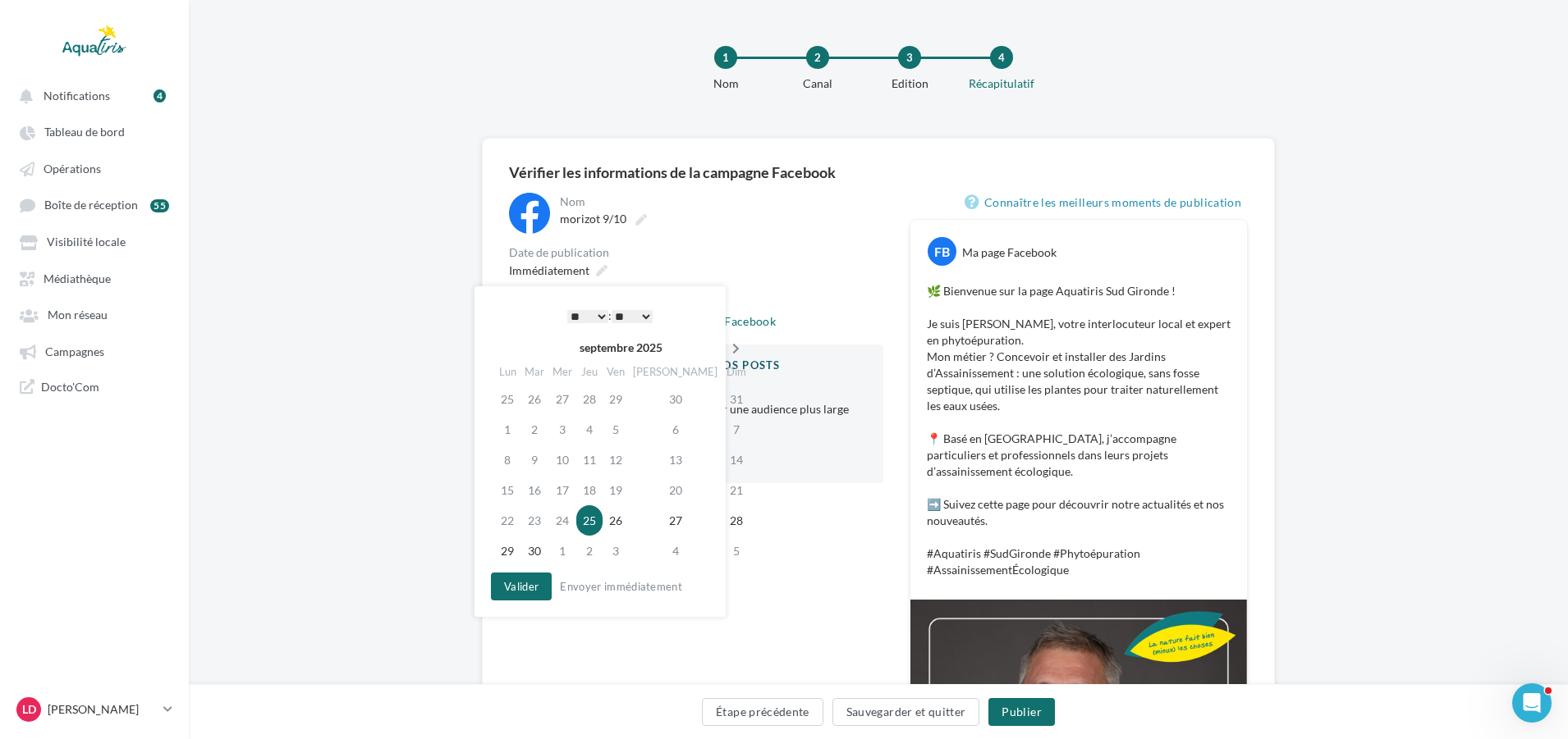
click at [725, 346] on icon at bounding box center [735, 349] width 21 height 12
click at [604, 427] on td "9" at bounding box center [592, 429] width 26 height 31
click at [596, 314] on select "* * * * * * * * * * ** ** ** ** ** ** ** ** ** ** ** ** ** **" at bounding box center [587, 316] width 41 height 13
click at [808, 289] on div "**********" at bounding box center [696, 338] width 375 height 291
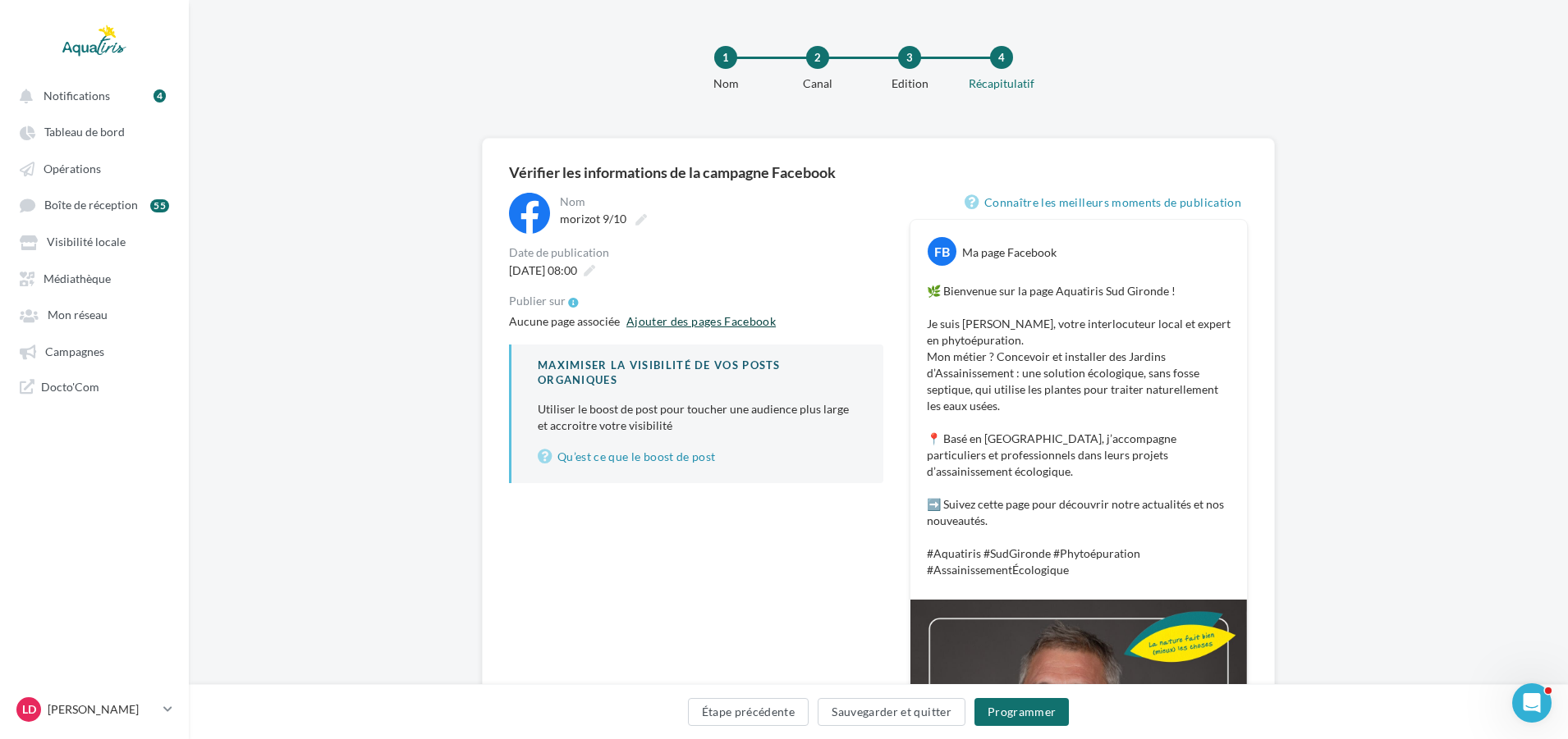
click at [703, 325] on link "Ajouter des pages Facebook" at bounding box center [702, 322] width 163 height 20
click at [902, 716] on button "Sauvegarder et quitter" at bounding box center [891, 712] width 148 height 28
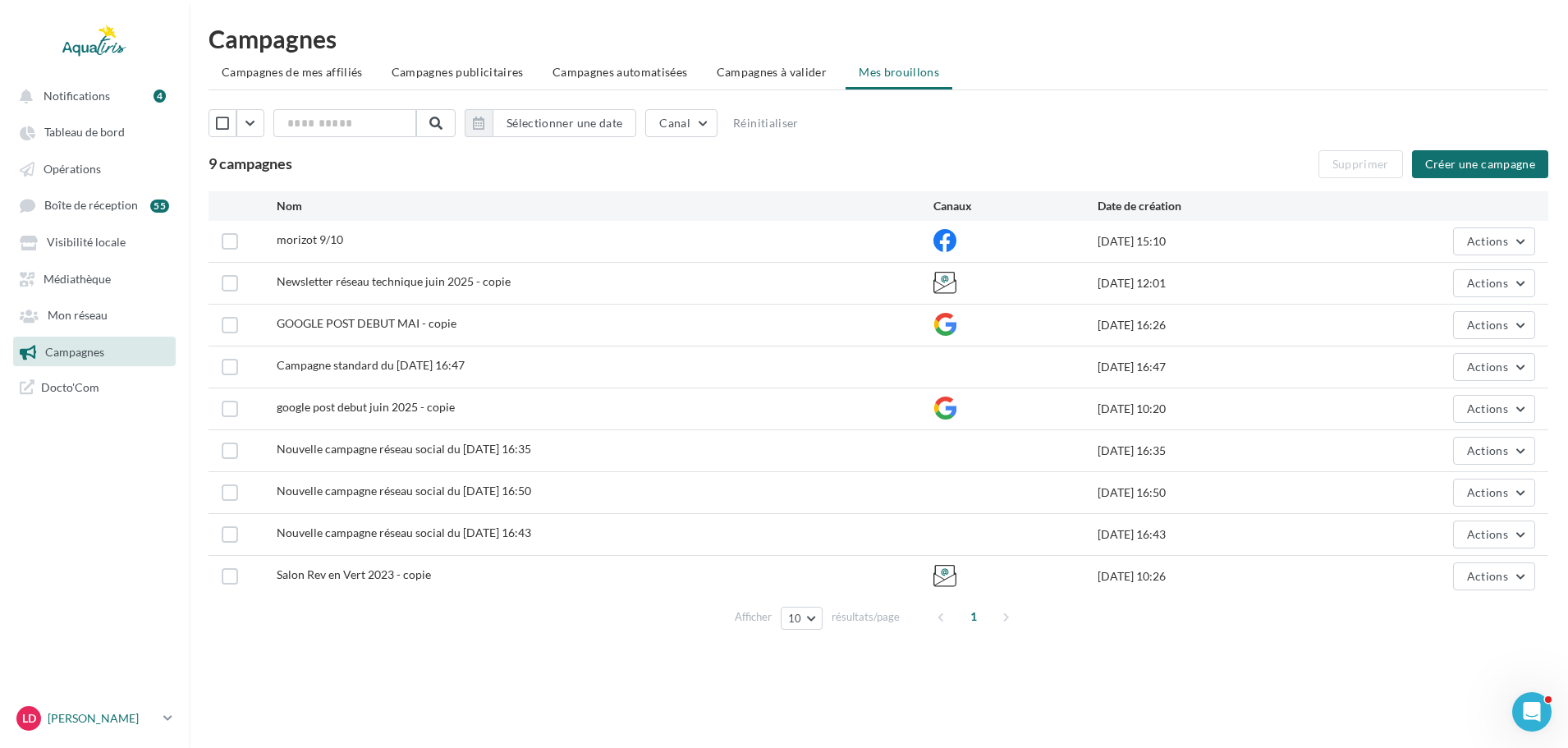
click at [172, 718] on icon at bounding box center [167, 718] width 9 height 14
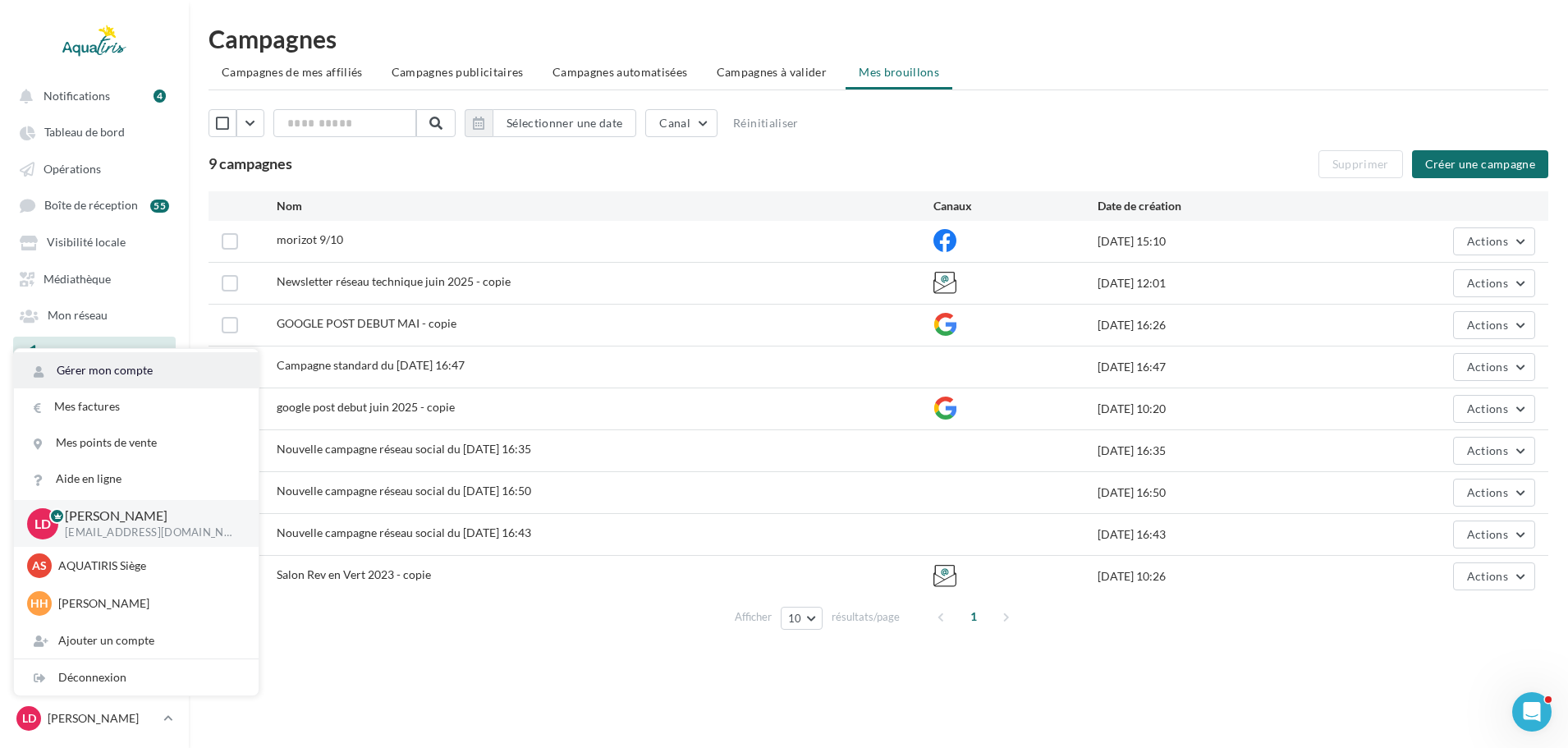
click at [120, 360] on link "Gérer mon compte" at bounding box center [136, 370] width 244 height 36
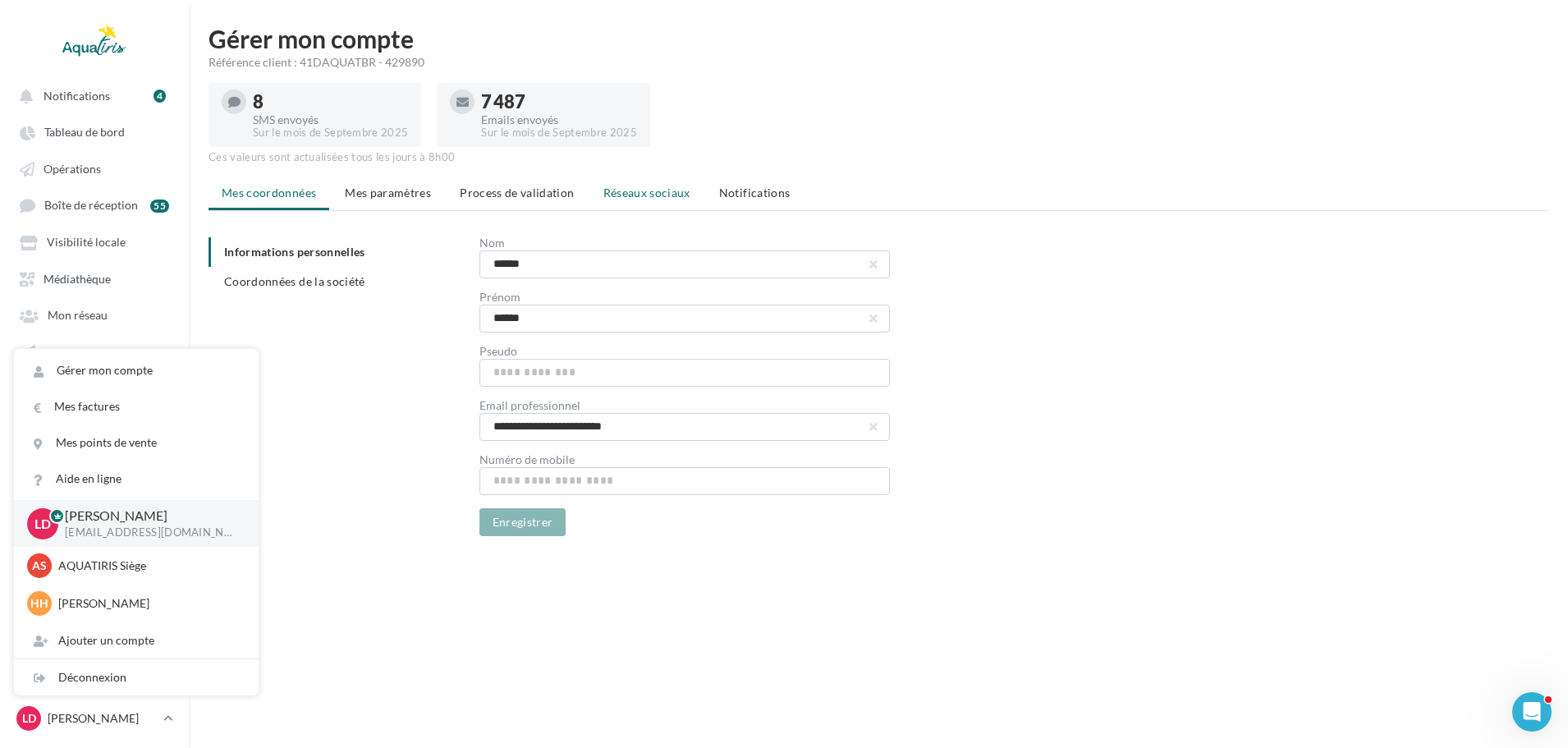
click at [663, 197] on span "Réseaux sociaux" at bounding box center [647, 193] width 87 height 14
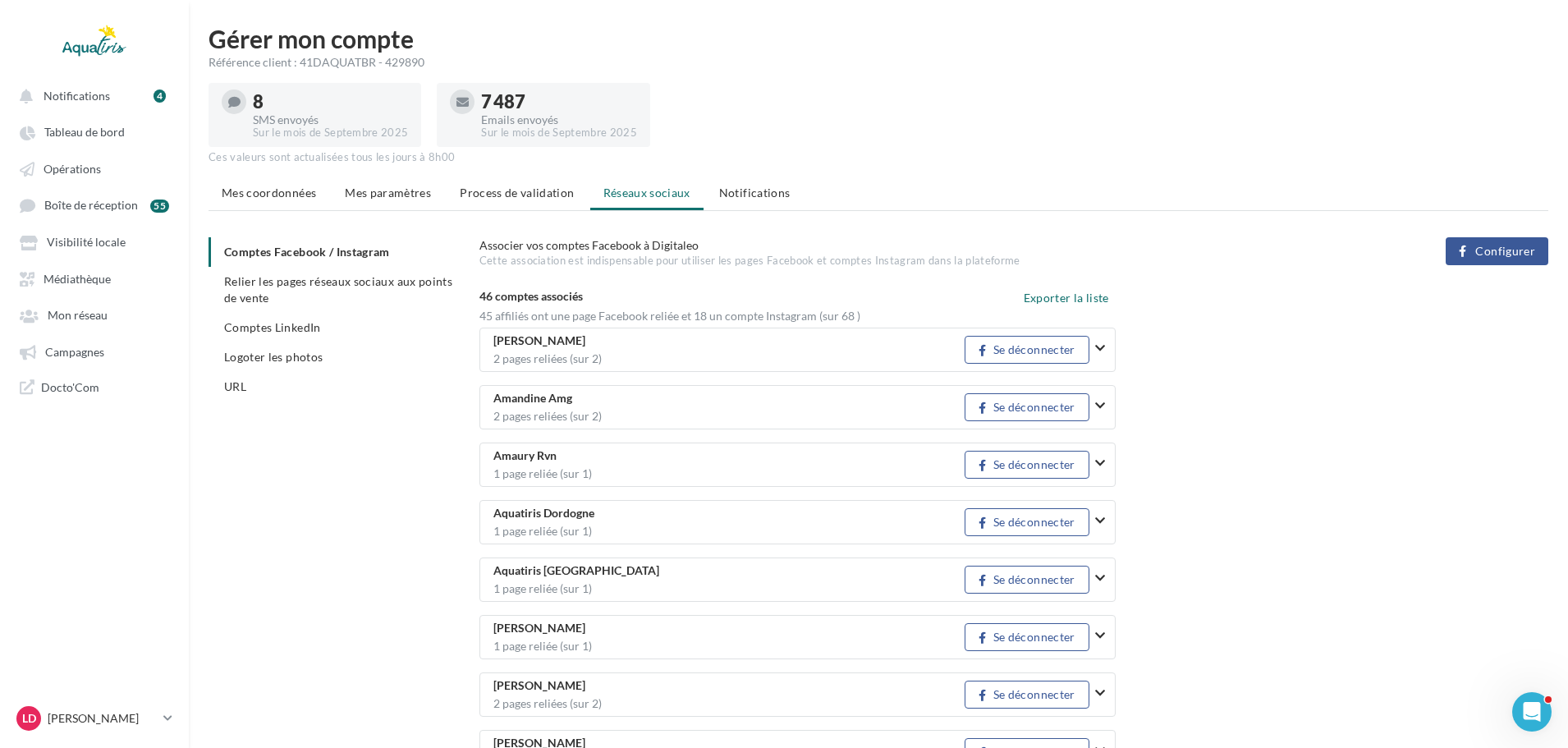
click at [1509, 262] on button "Configurer" at bounding box center [1496, 251] width 102 height 28
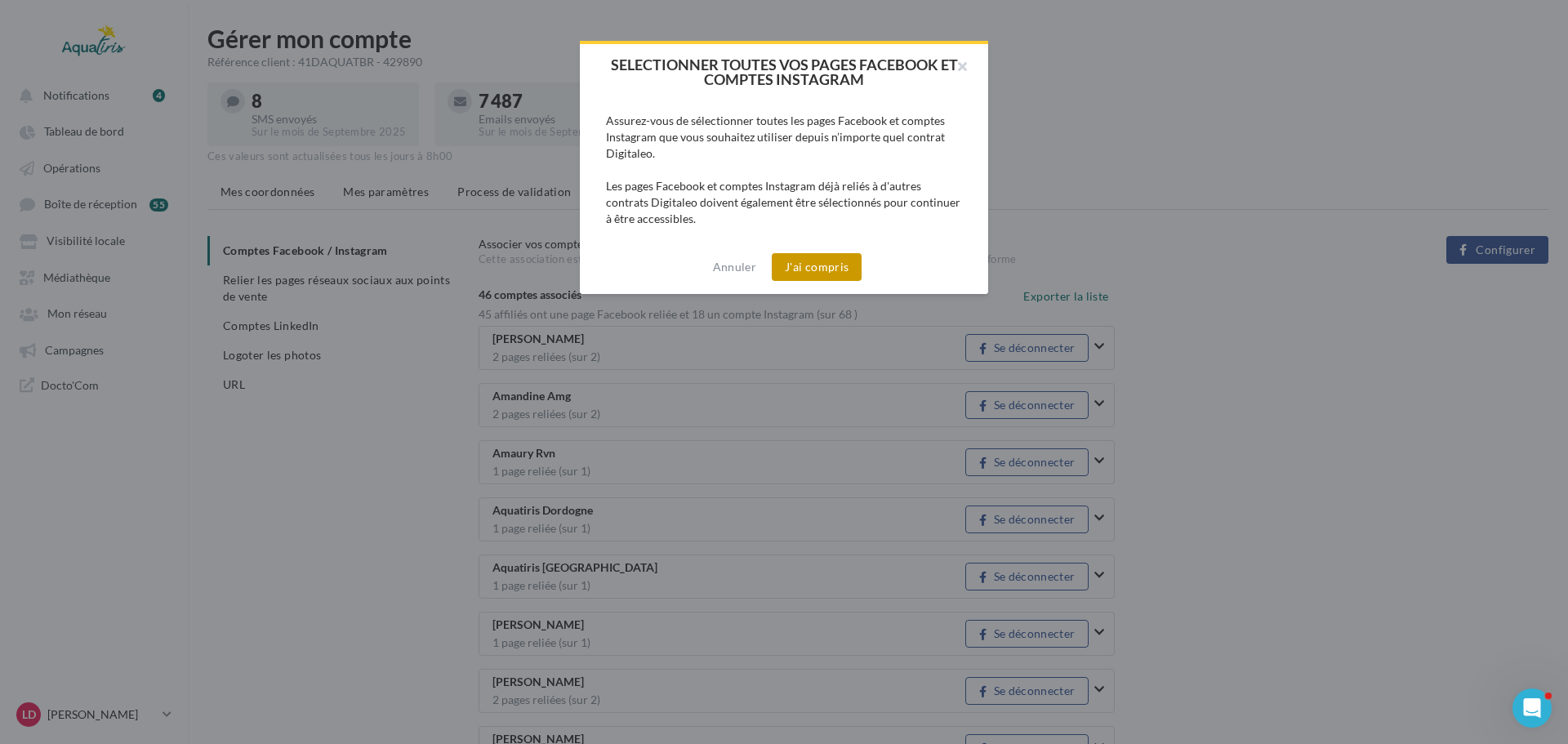
click at [836, 262] on button "J'ai compris" at bounding box center [817, 267] width 90 height 28
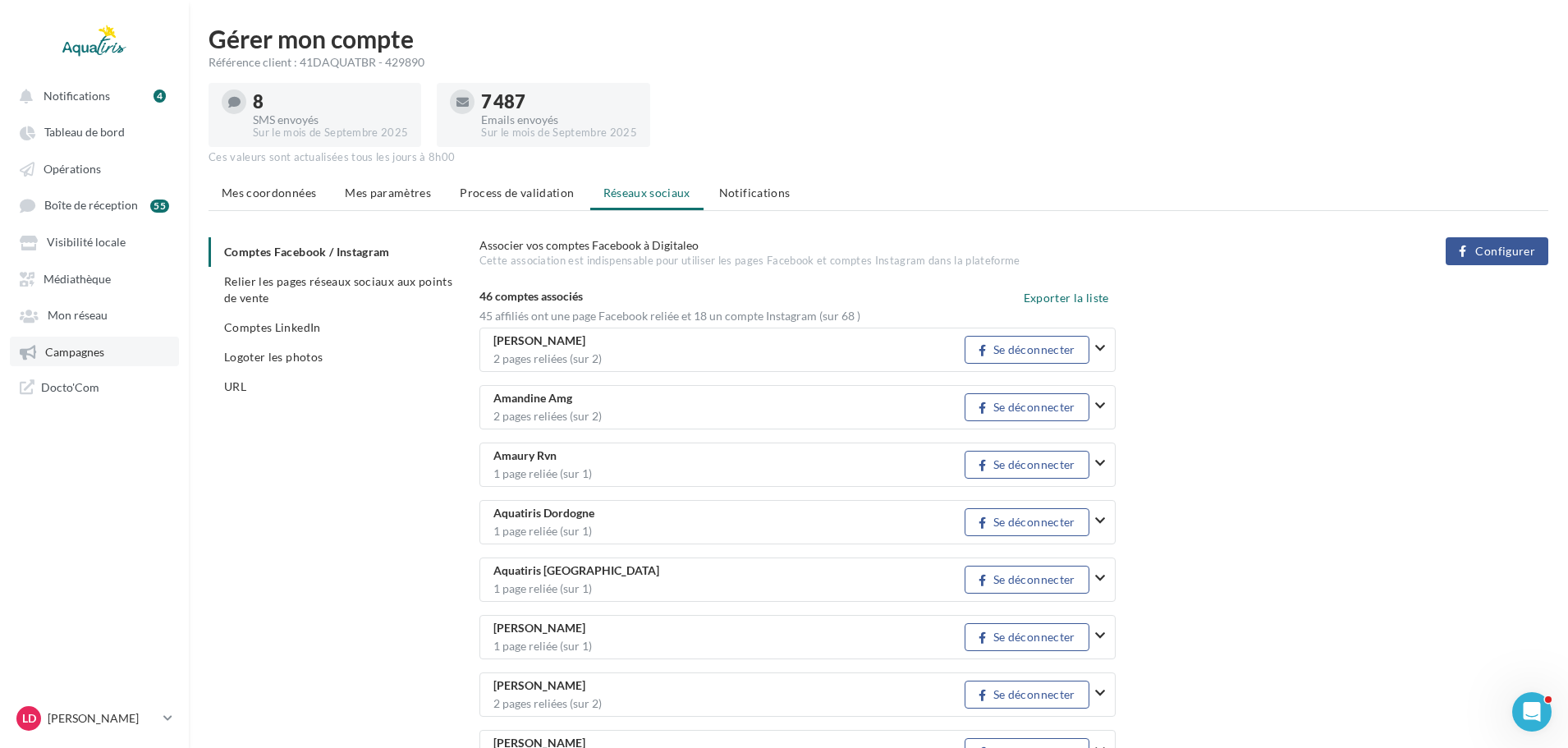
click at [74, 355] on span "Campagnes" at bounding box center [74, 352] width 59 height 14
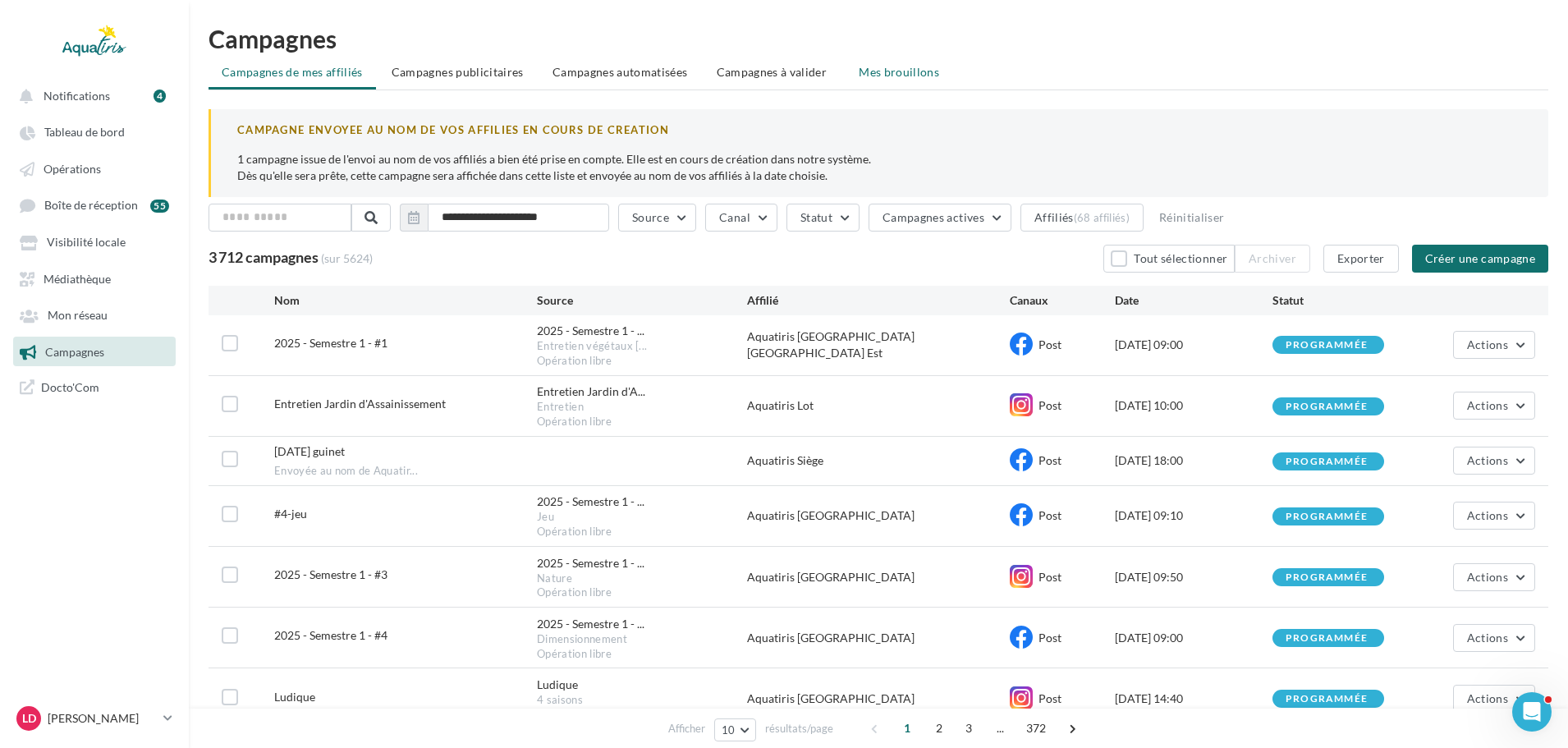
click at [872, 77] on span "Mes brouillons" at bounding box center [898, 72] width 80 height 14
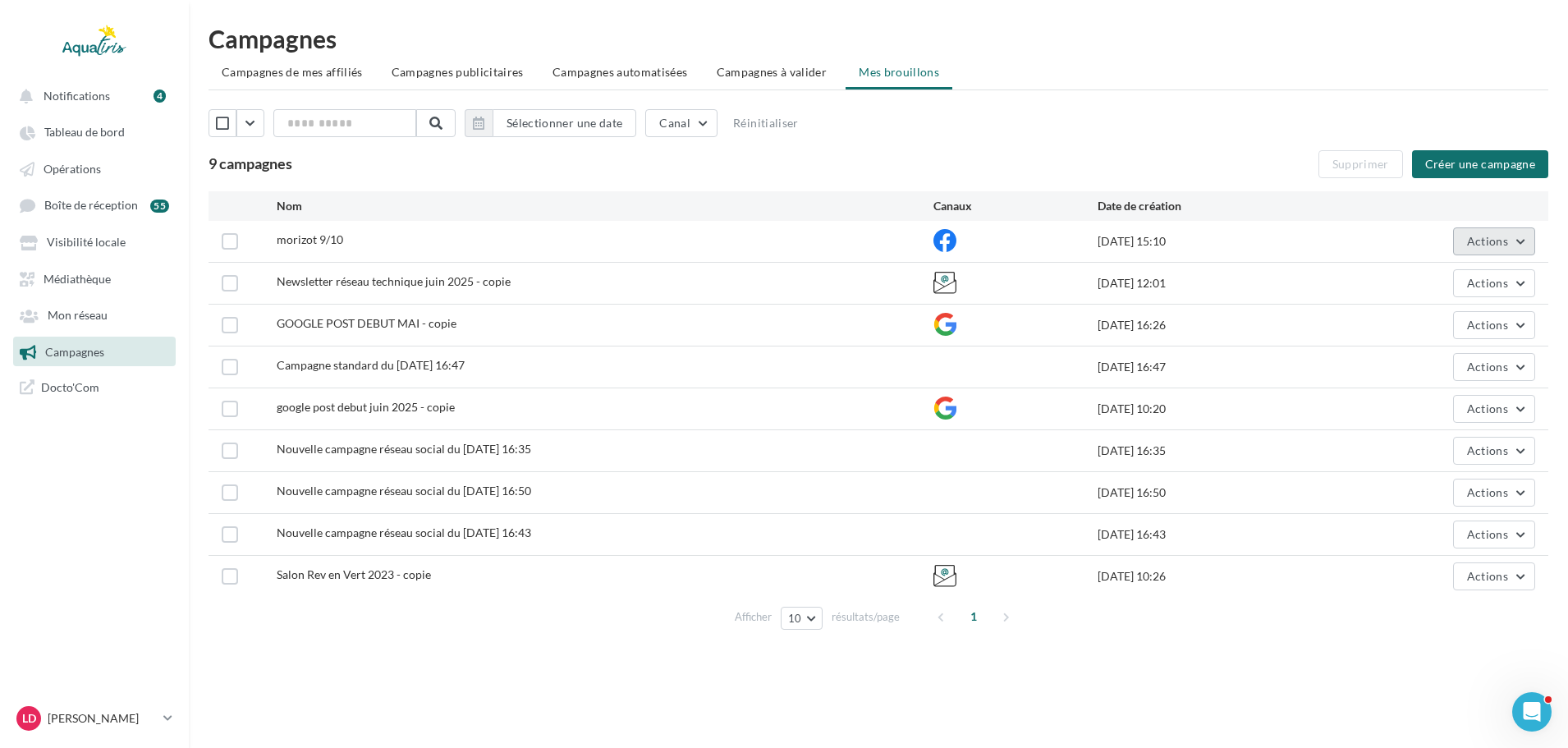
click at [1524, 234] on button "Actions" at bounding box center [1494, 241] width 82 height 28
click at [1429, 285] on button "Editer" at bounding box center [1453, 279] width 164 height 43
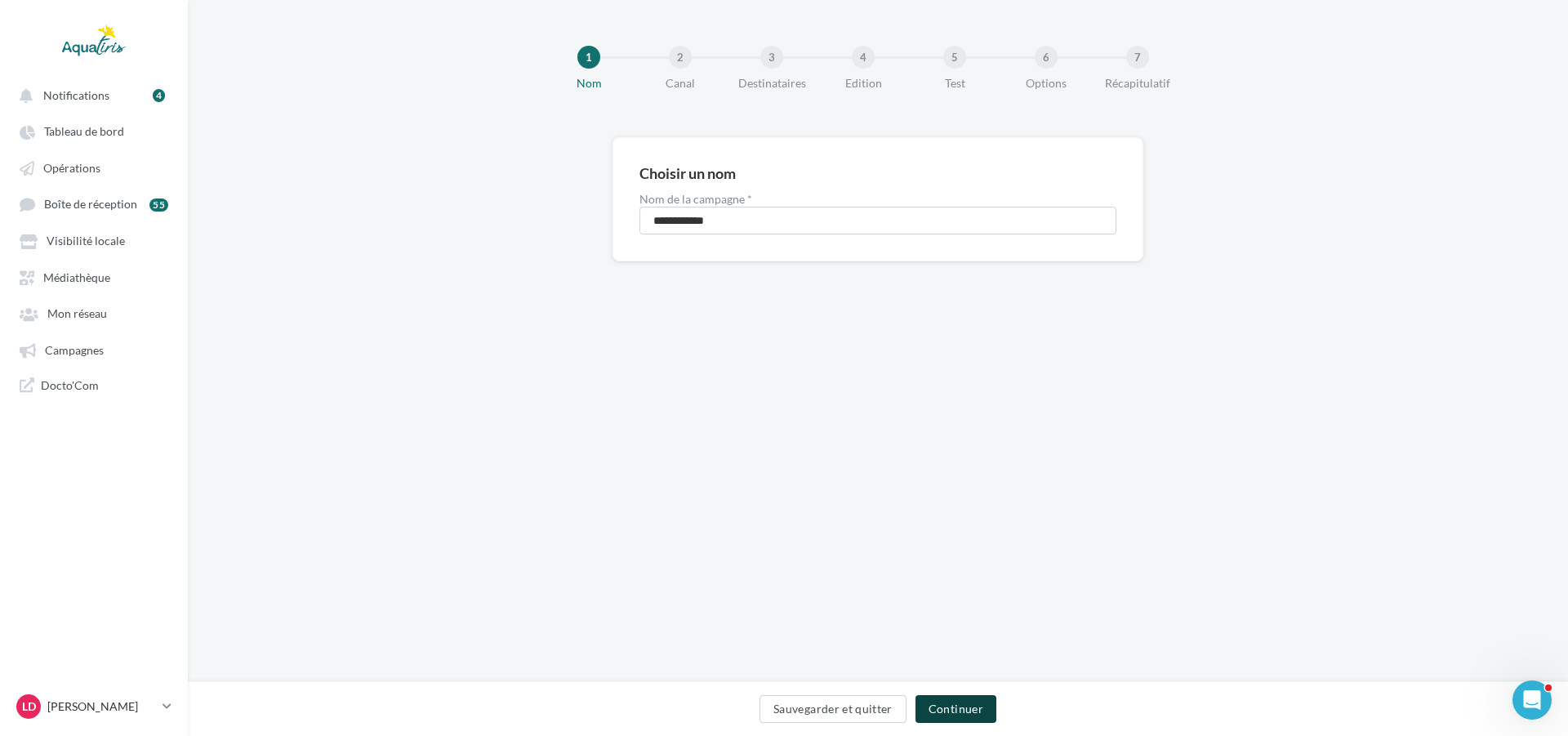
click at [956, 698] on button "Continuer" at bounding box center [956, 709] width 81 height 28
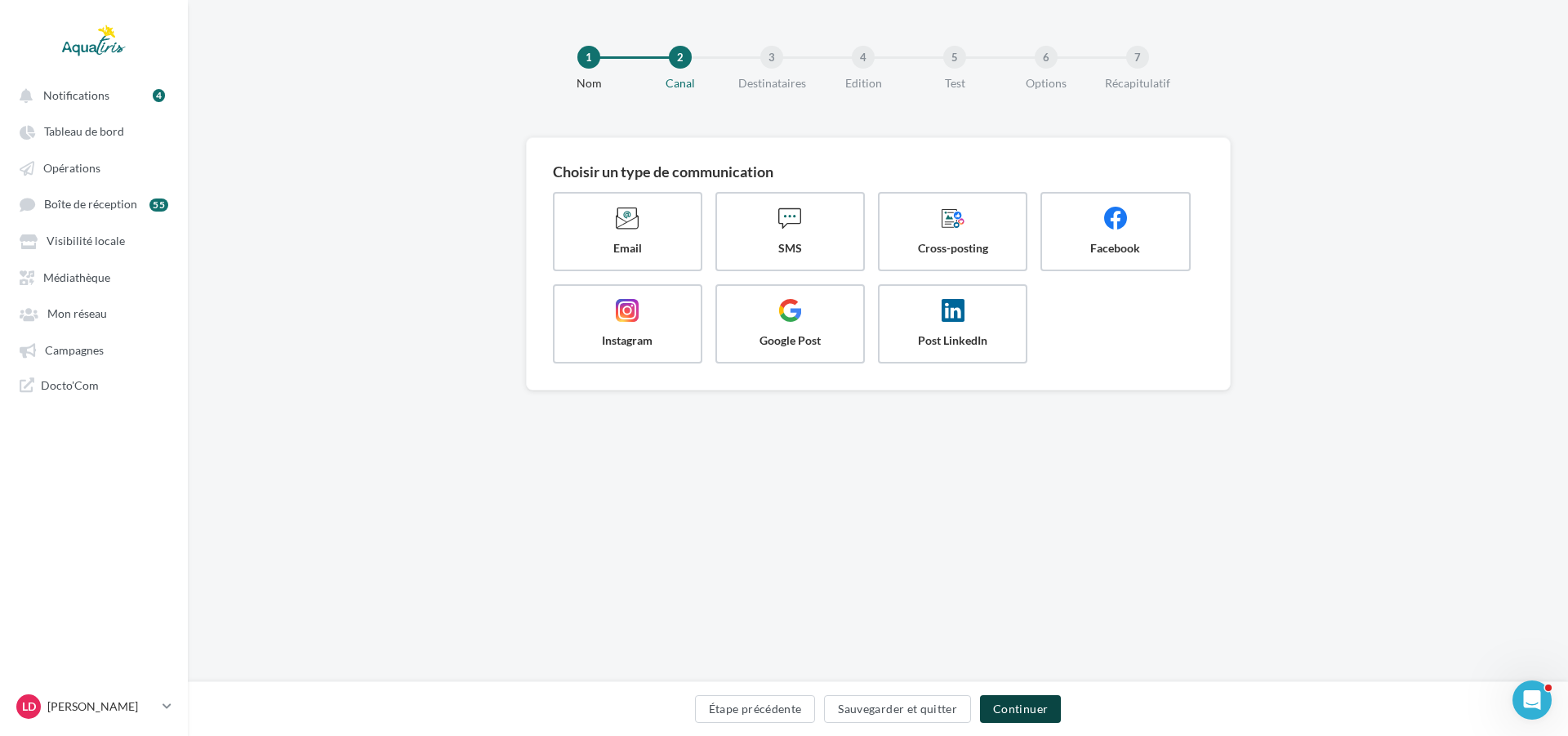
click at [1030, 710] on button "Continuer" at bounding box center [1021, 709] width 81 height 28
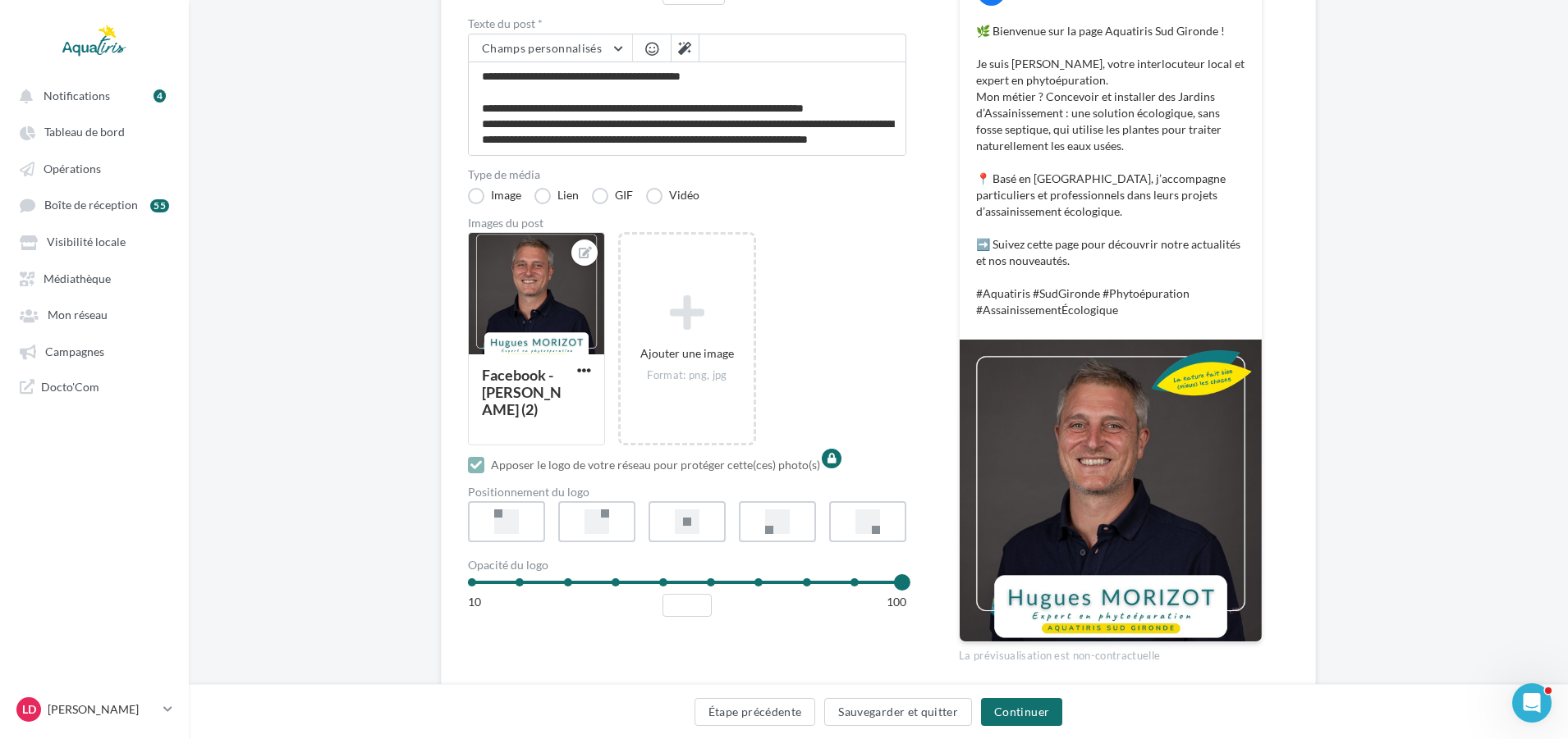
scroll to position [352, 0]
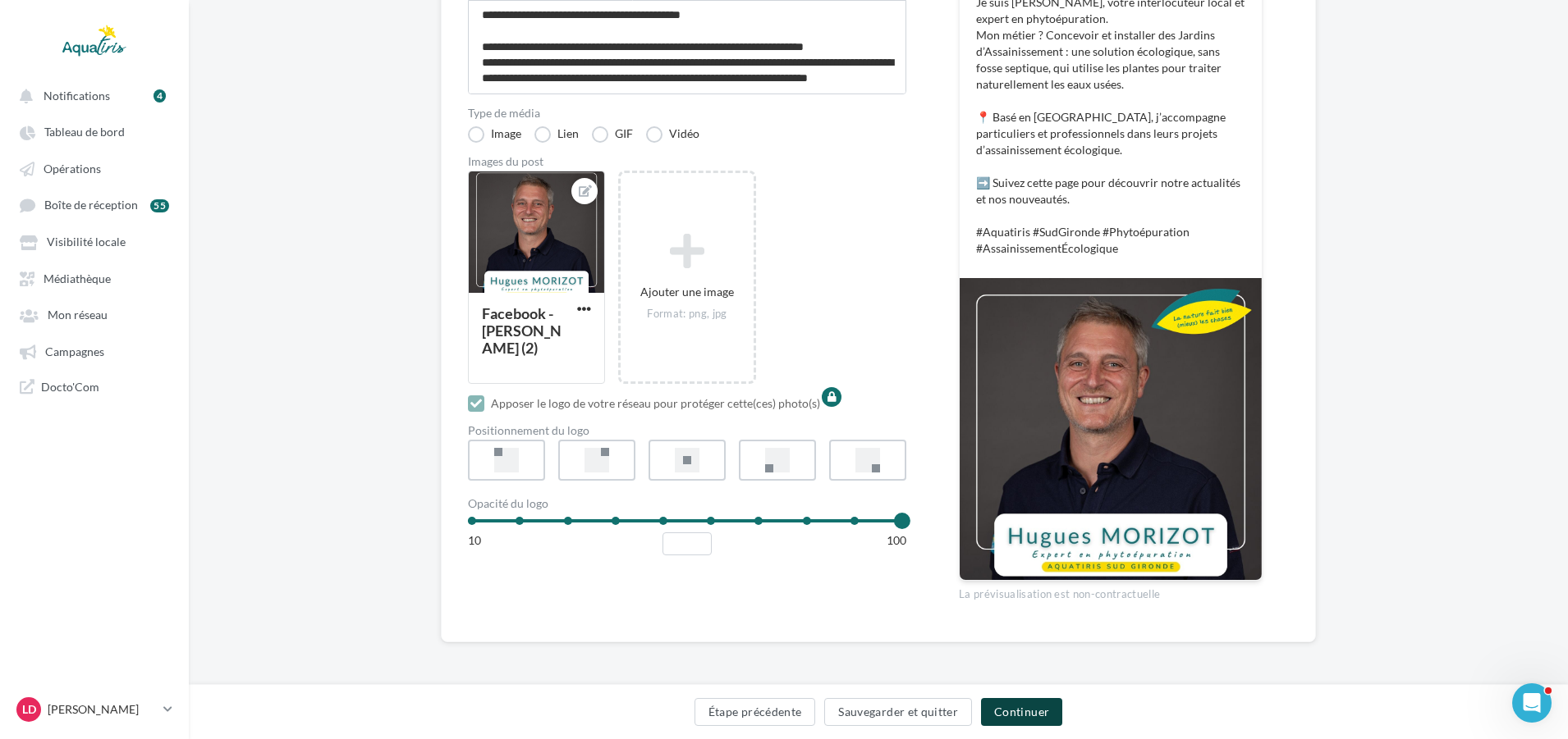
click at [1030, 712] on button "Continuer" at bounding box center [1021, 712] width 81 height 28
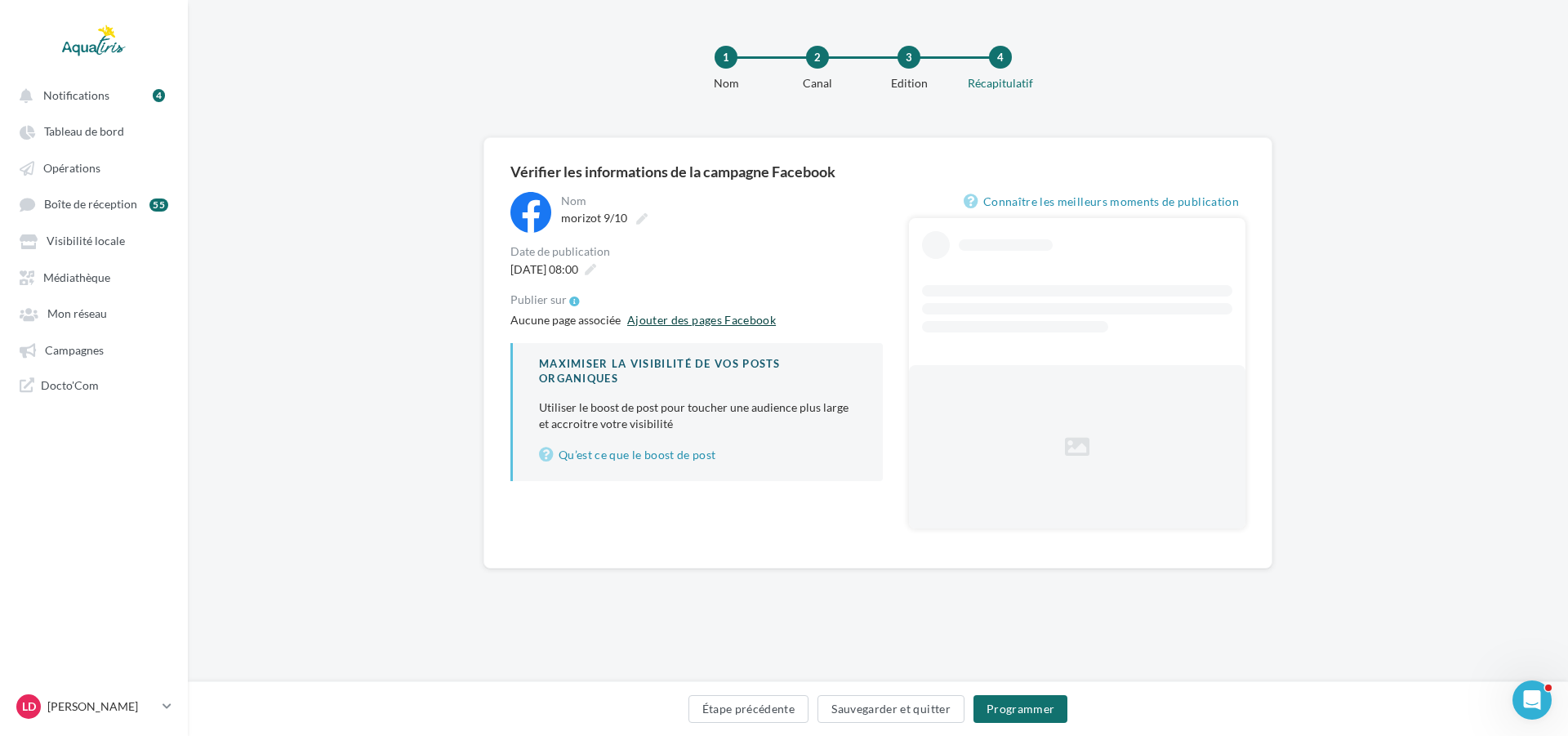
click at [732, 318] on link "Ajouter des pages Facebook" at bounding box center [702, 321] width 162 height 20
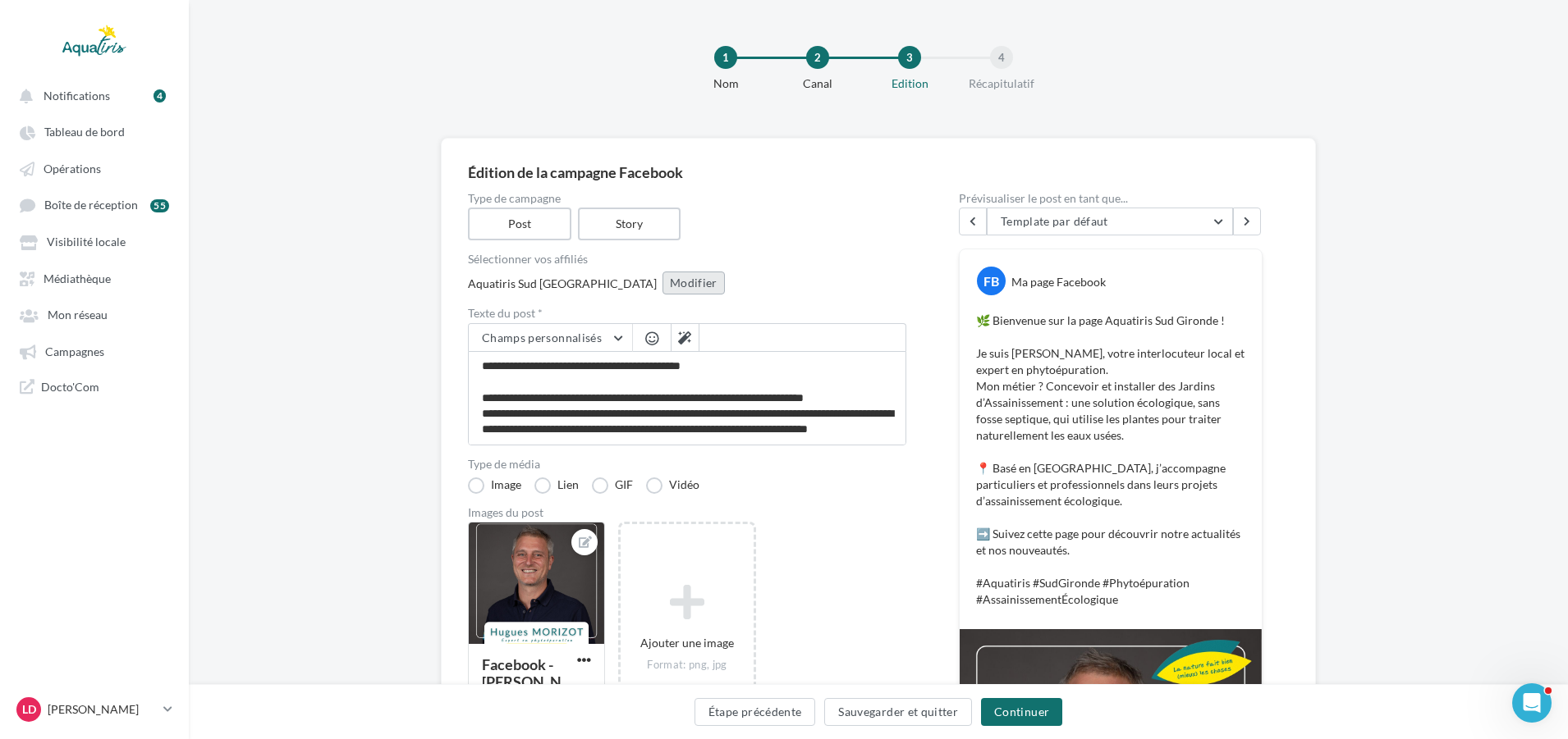
click at [663, 281] on button "Modifier" at bounding box center [694, 283] width 63 height 23
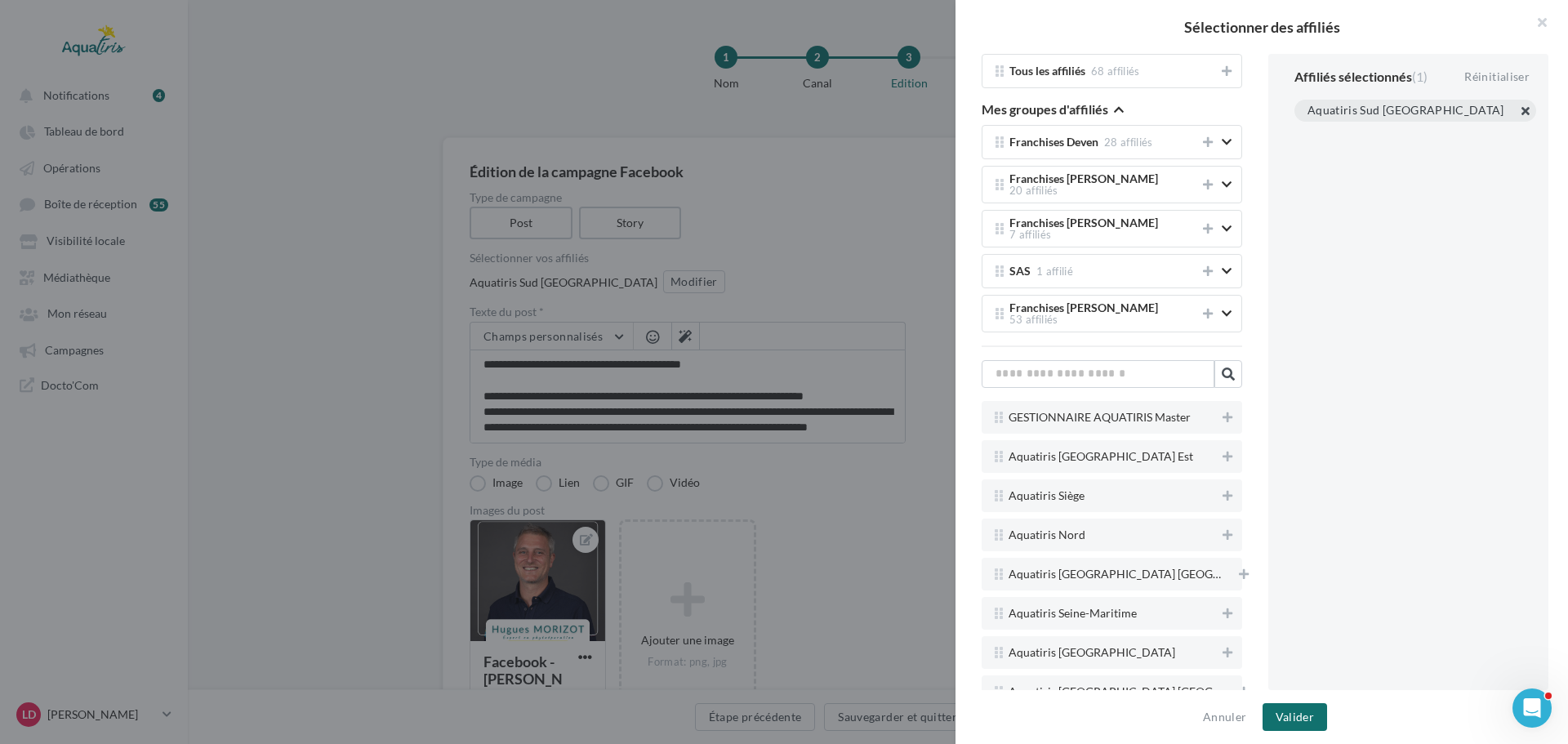
click at [1308, 130] on button "button" at bounding box center [1308, 130] width 0 height 0
click at [1136, 360] on input "text" at bounding box center [1097, 373] width 232 height 28
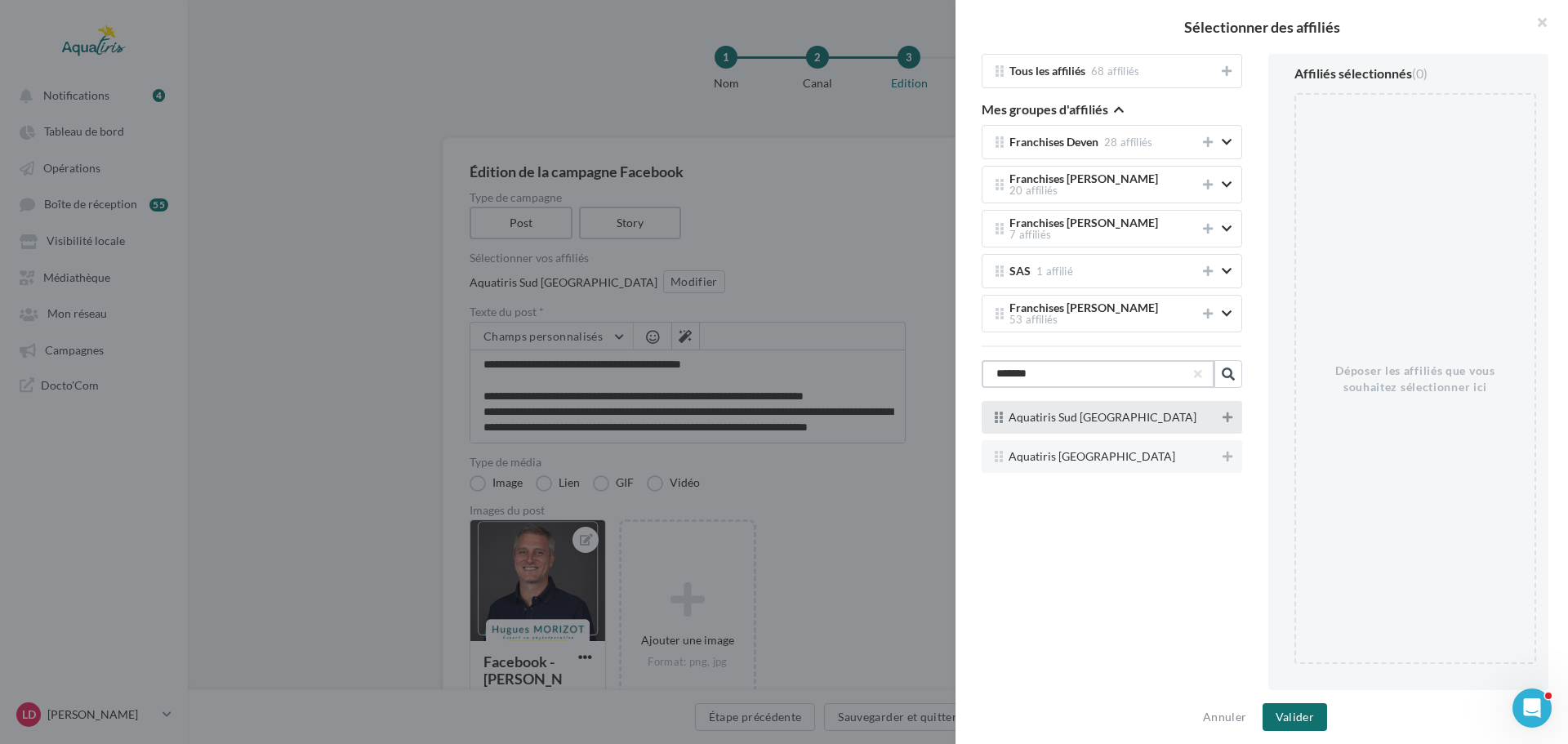
type input "*******"
click at [1223, 411] on icon at bounding box center [1228, 417] width 10 height 12
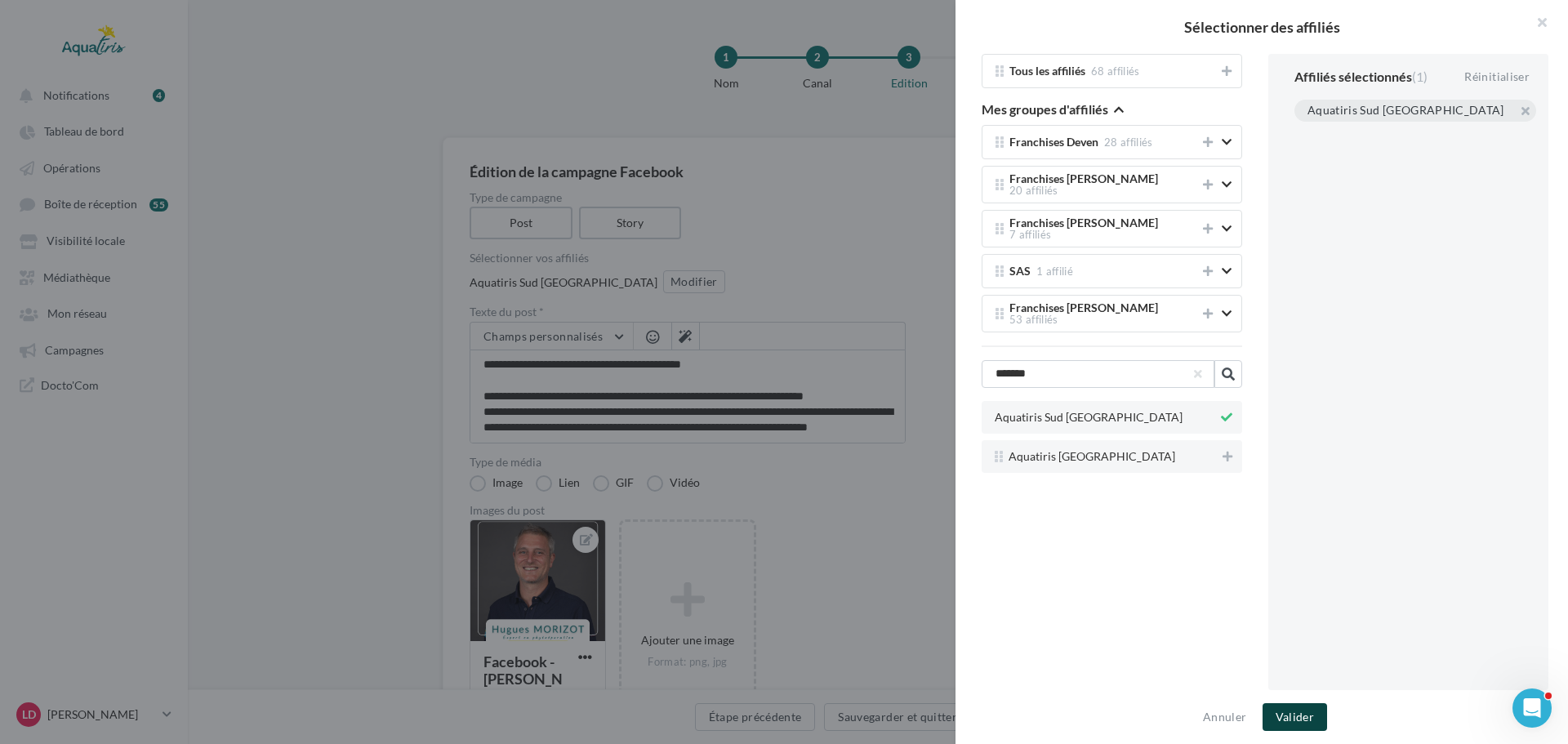
click at [1306, 710] on button "Valider" at bounding box center [1294, 716] width 64 height 28
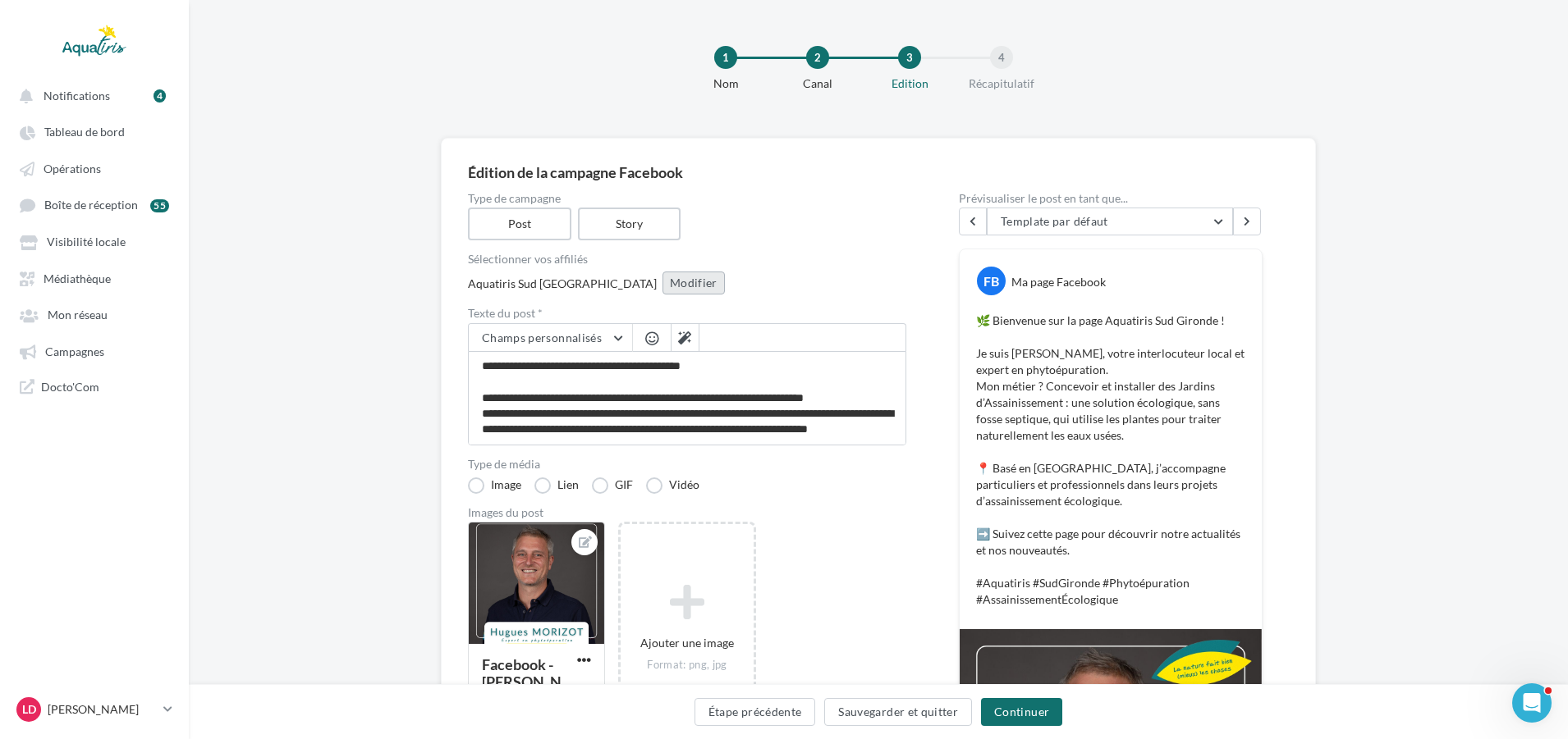
click at [663, 281] on button "Modifier" at bounding box center [694, 283] width 63 height 23
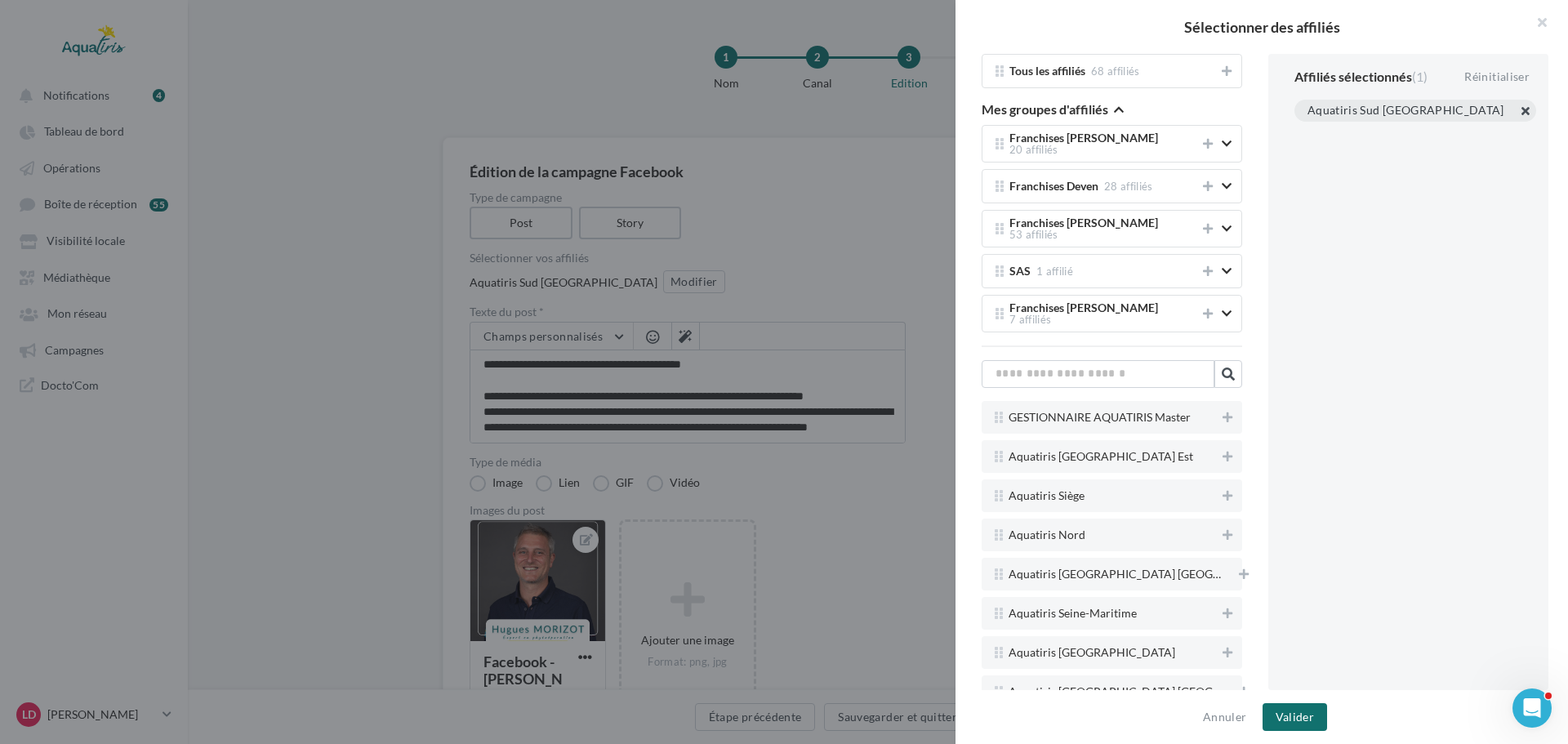
click at [1308, 130] on button "button" at bounding box center [1308, 130] width 0 height 0
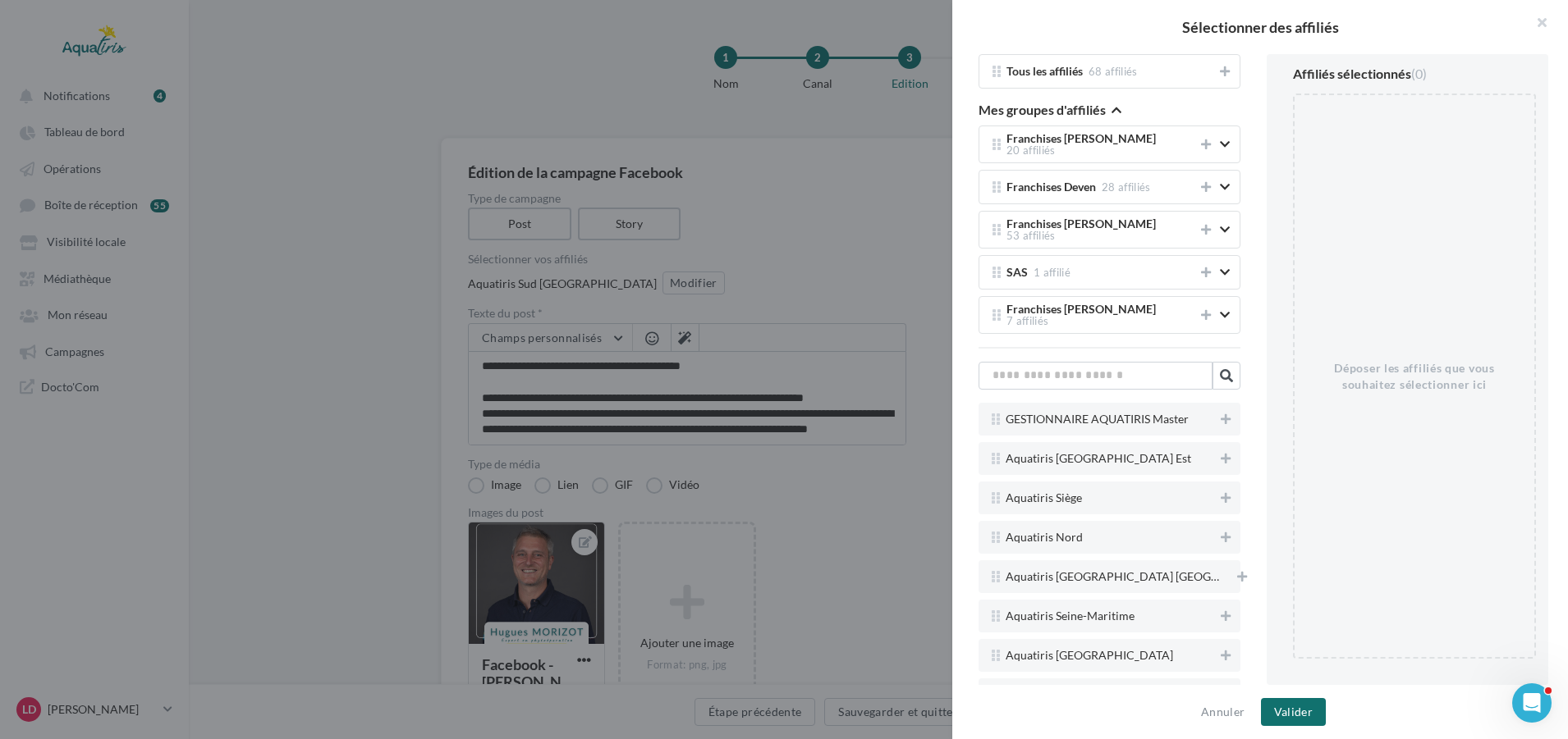
click at [870, 202] on div at bounding box center [784, 370] width 1568 height 739
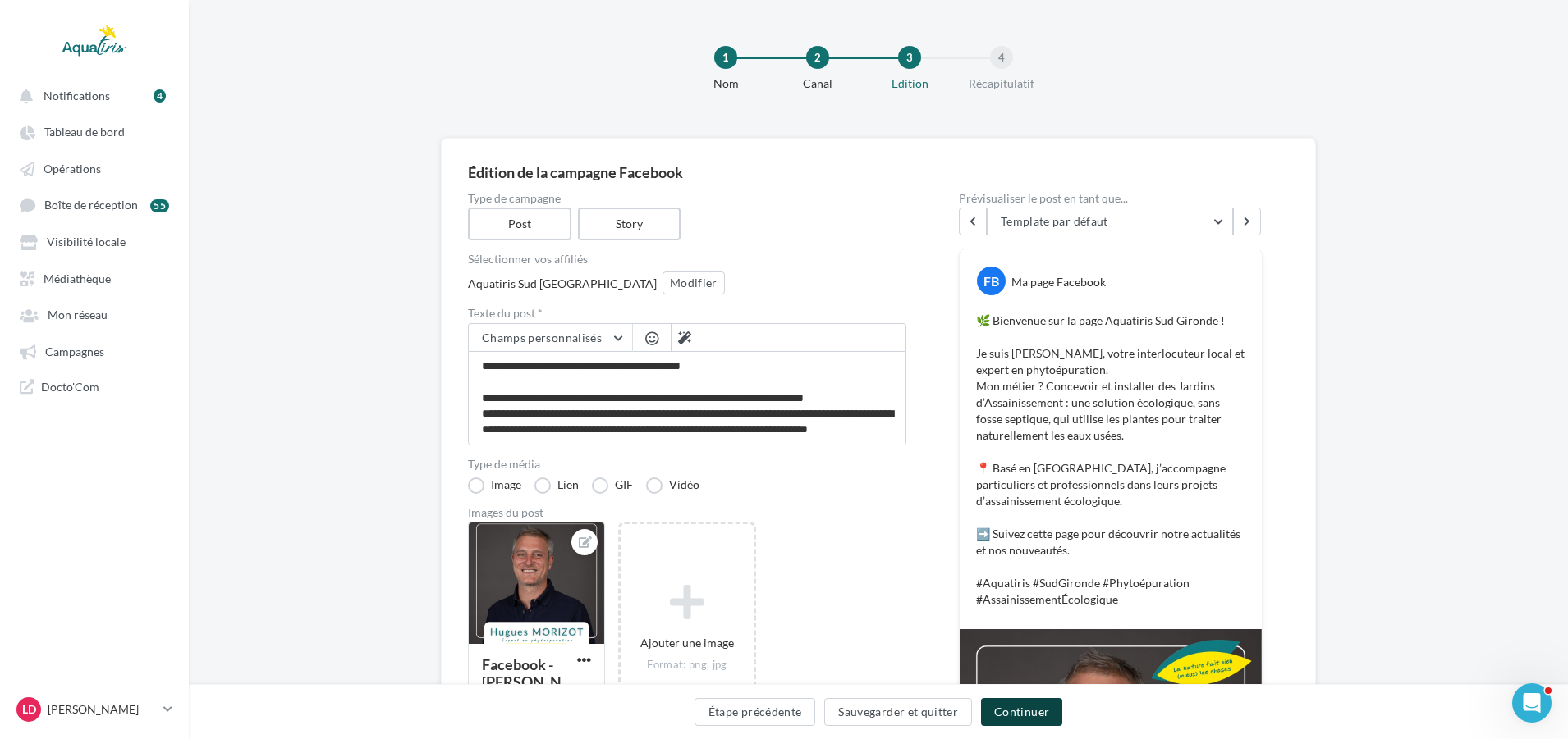
click at [1045, 709] on button "Continuer" at bounding box center [1021, 712] width 81 height 28
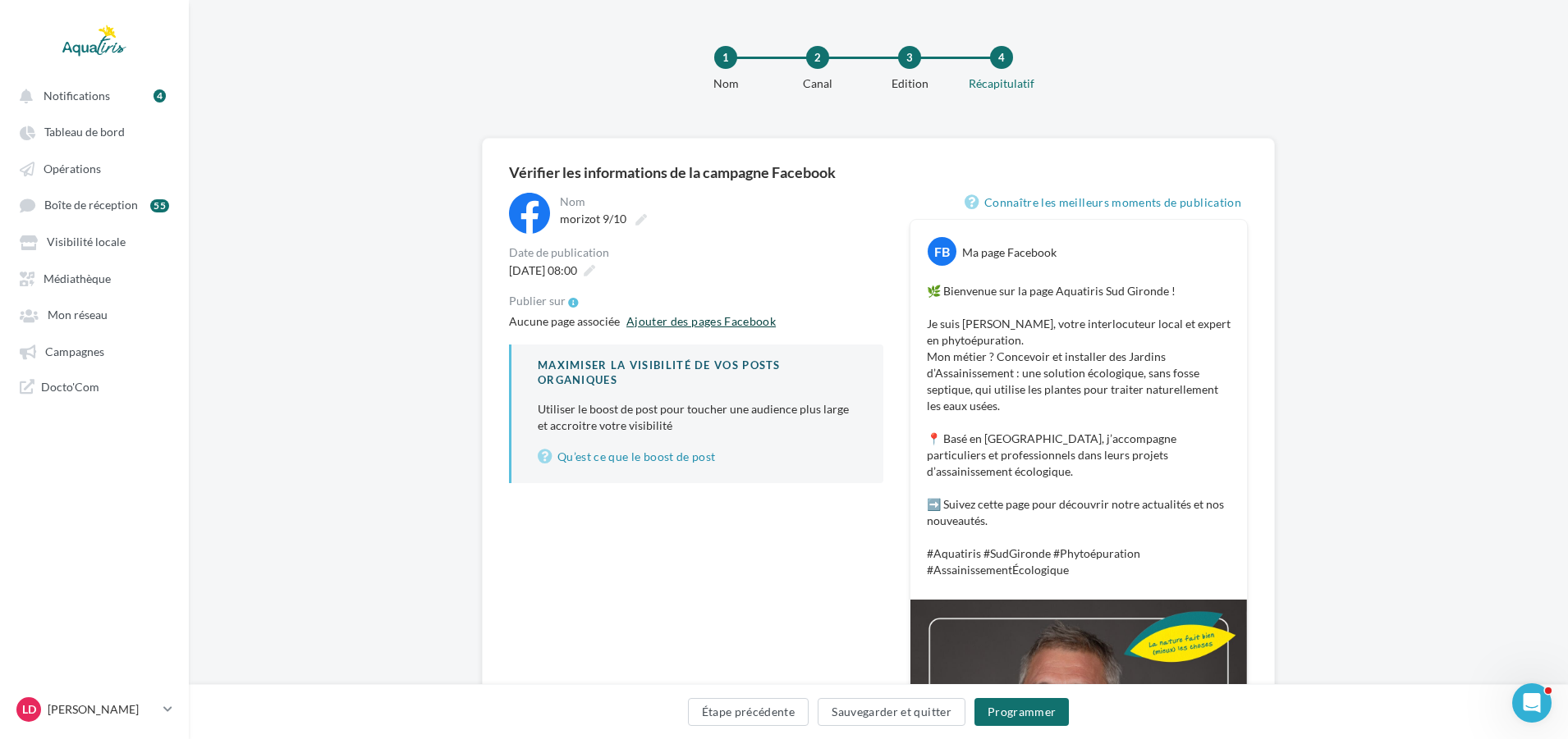
click at [679, 319] on link "Ajouter des pages Facebook" at bounding box center [702, 322] width 163 height 20
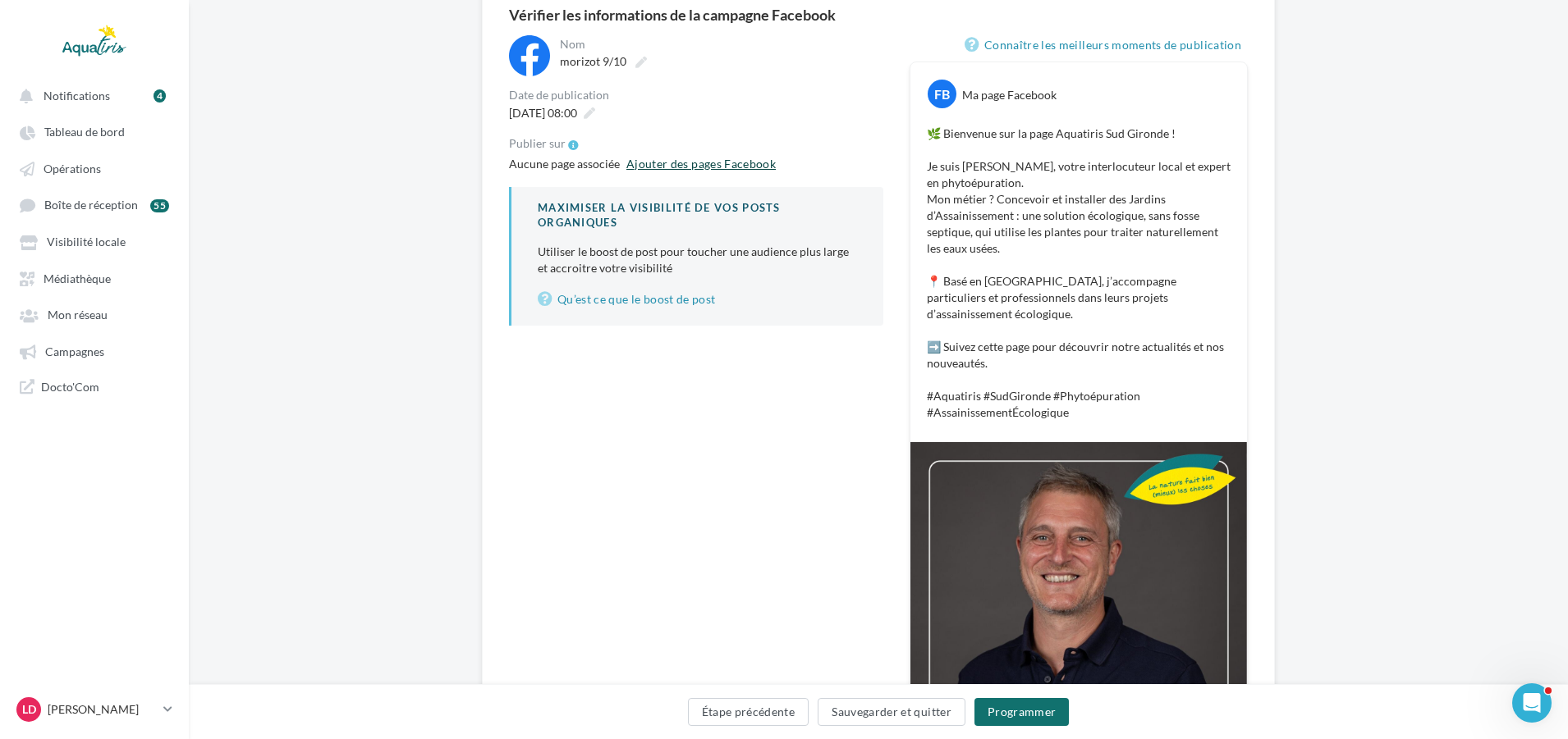
scroll to position [164, 0]
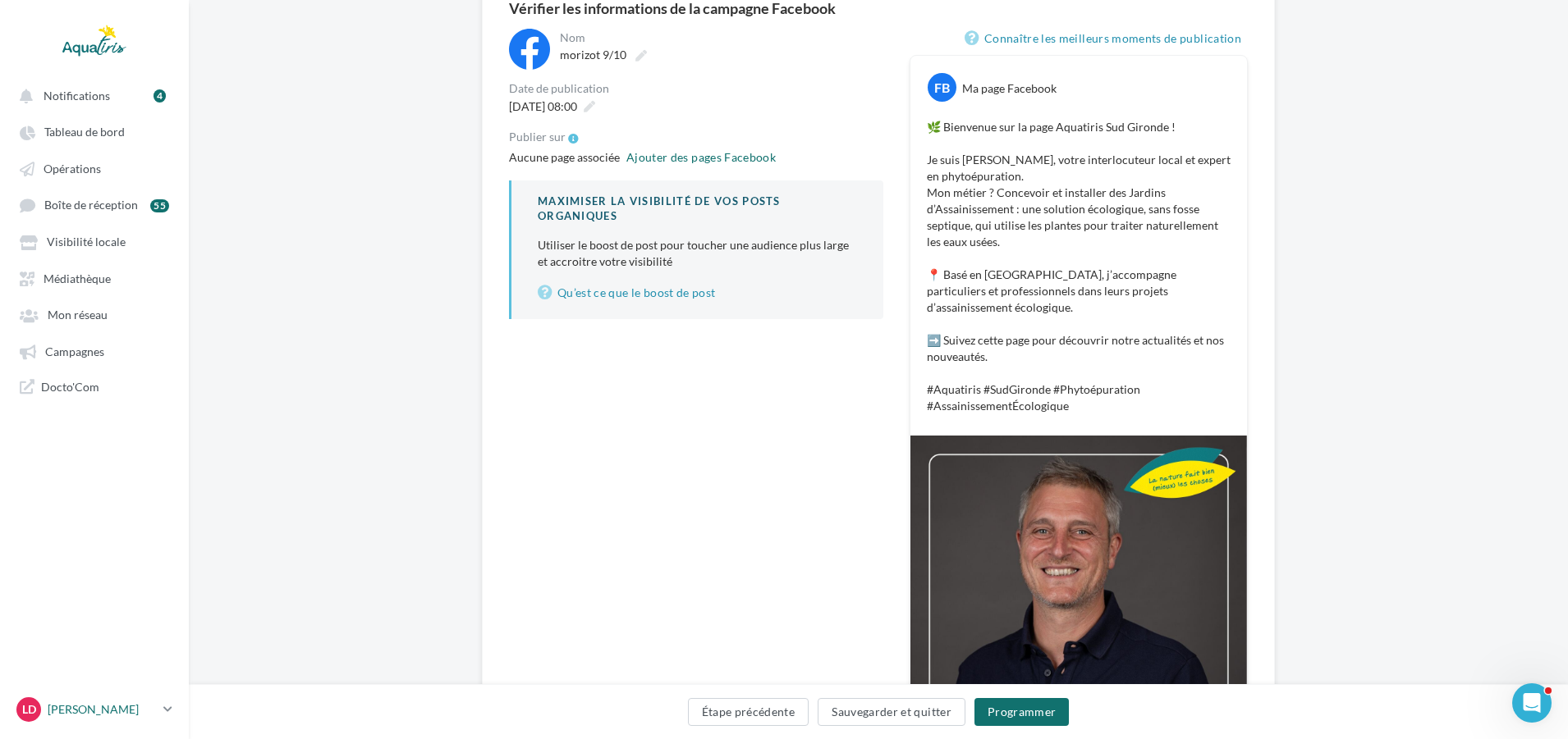
click at [125, 705] on link "LD Lauren Dheret lauren.dheret@aquatiris.fr" at bounding box center [94, 709] width 163 height 31
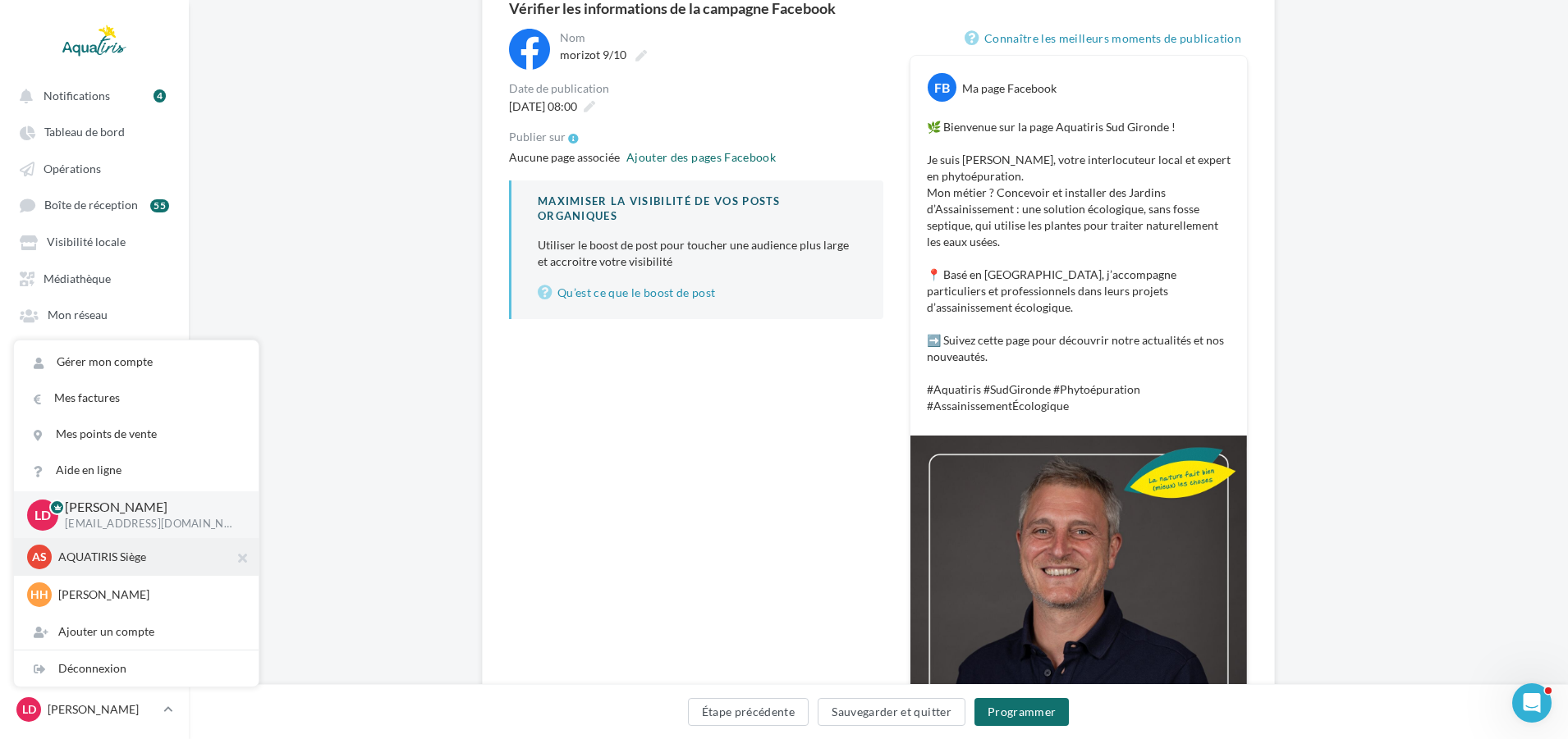
click at [117, 561] on p "AQUATIRIS Siège" at bounding box center [149, 557] width 181 height 17
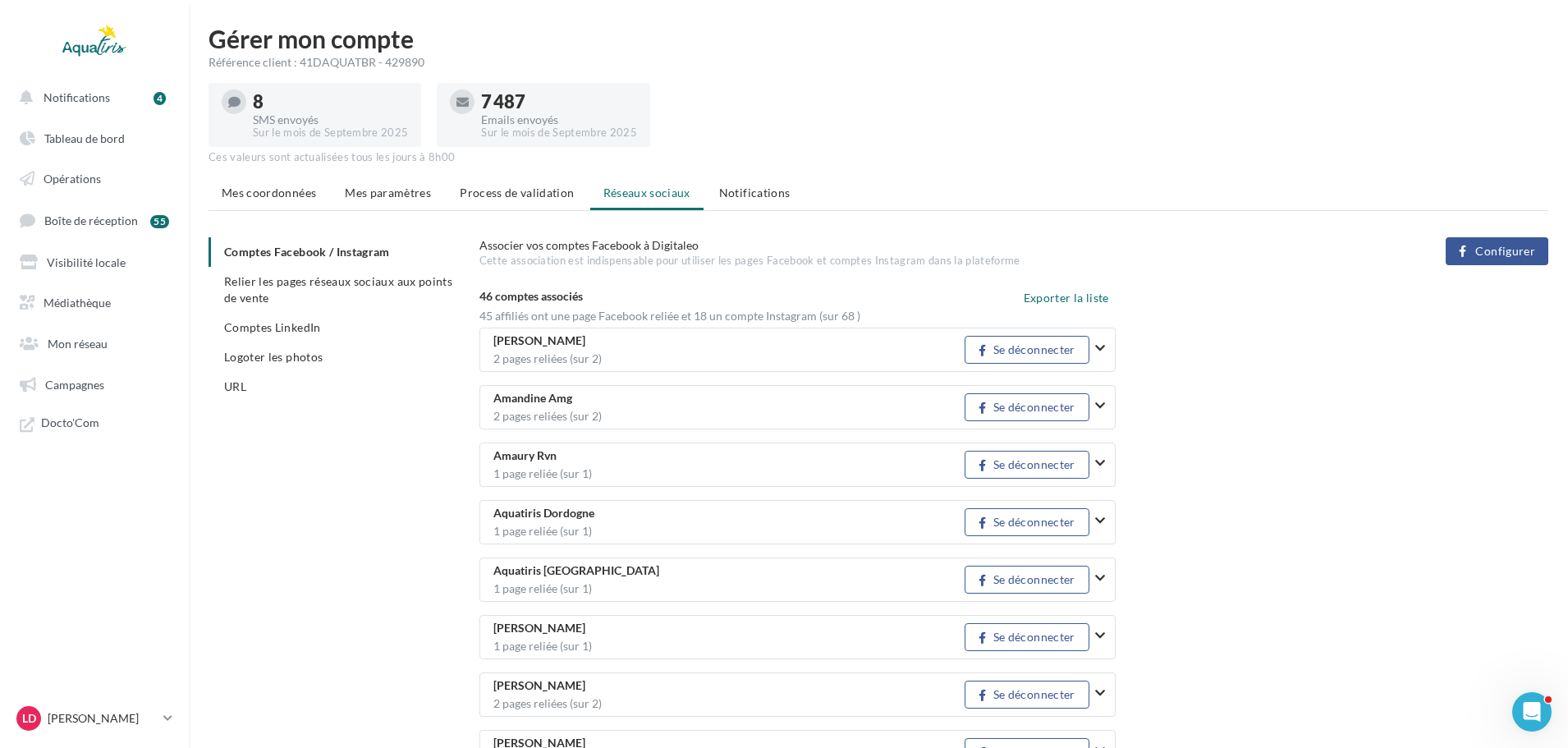
click at [1496, 255] on span "Configurer" at bounding box center [1505, 250] width 60 height 13
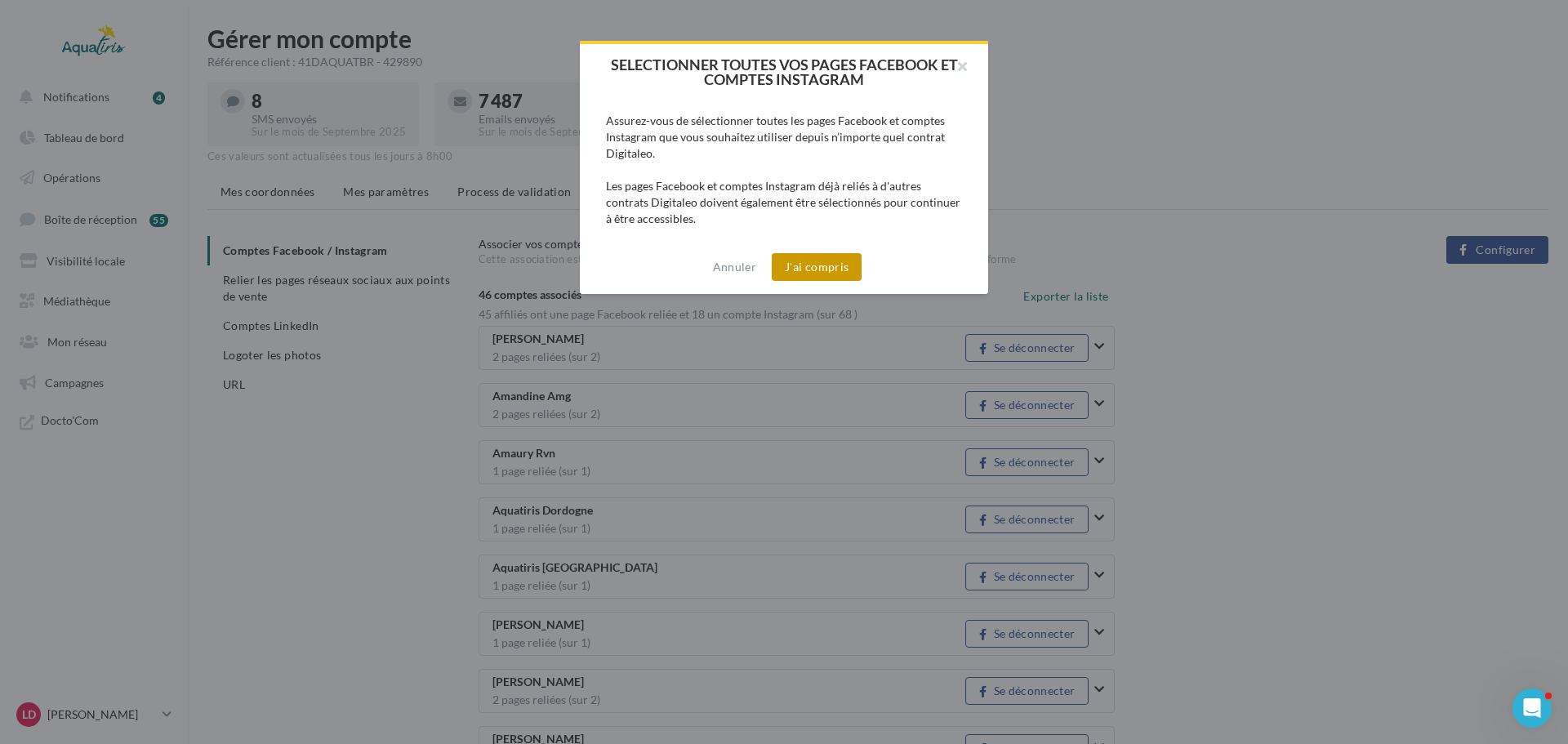
click at [841, 260] on button "J'ai compris" at bounding box center [817, 267] width 90 height 28
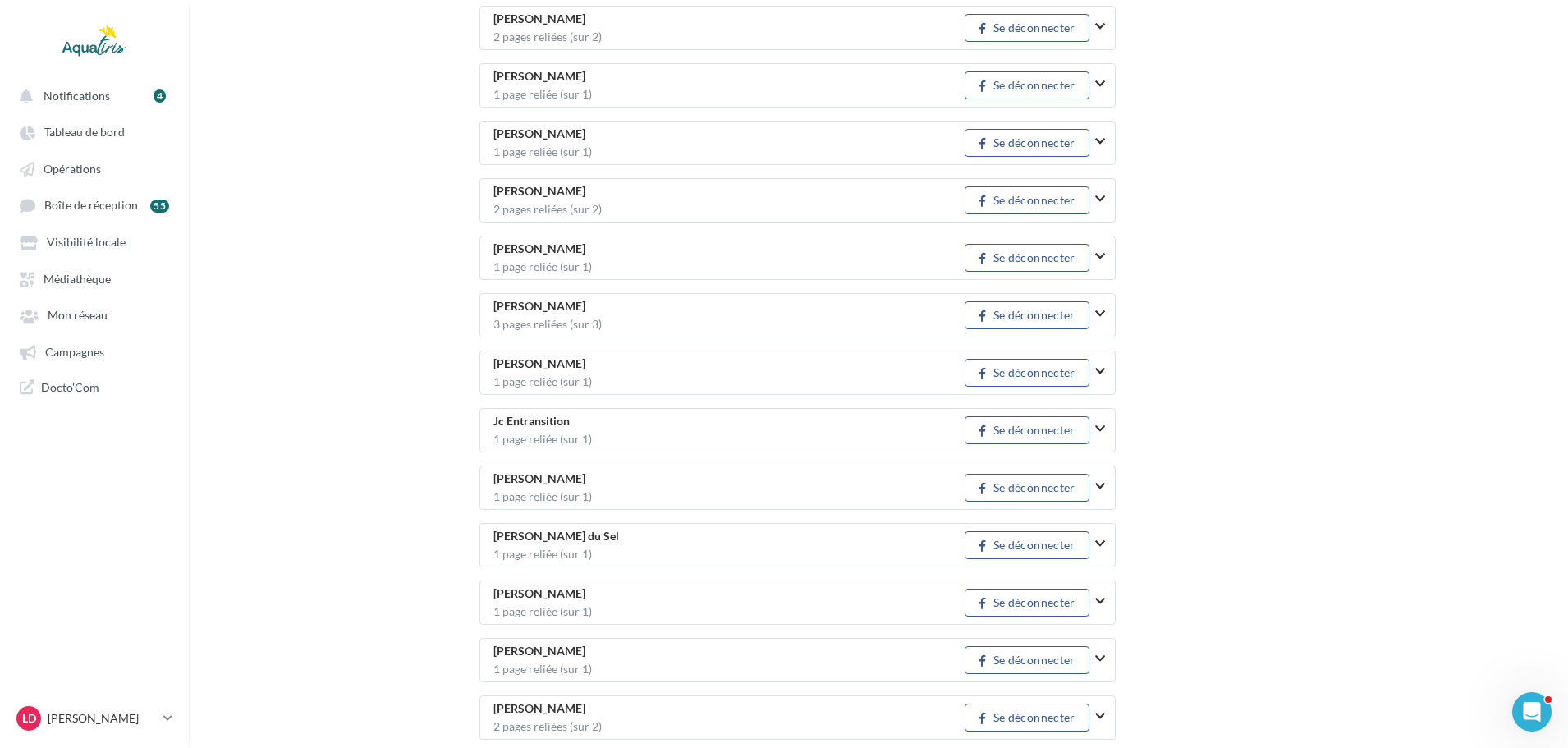
scroll to position [1067, 0]
